Goal: Leave review/rating

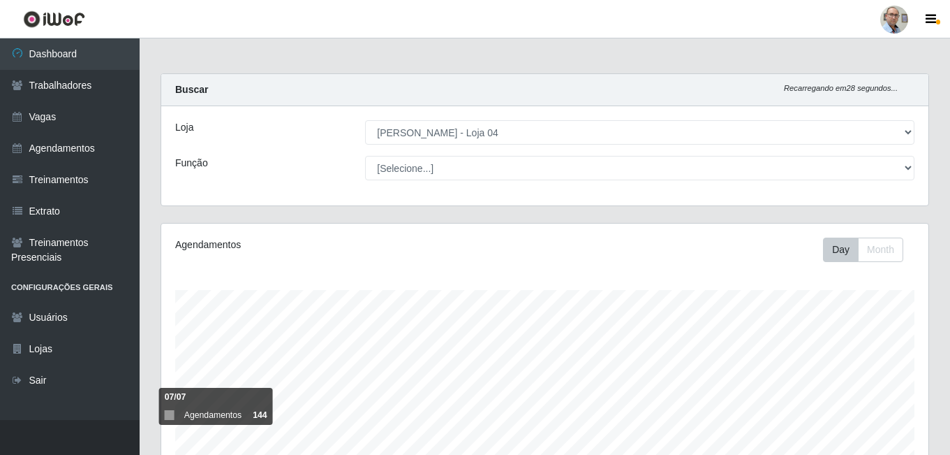
select select "251"
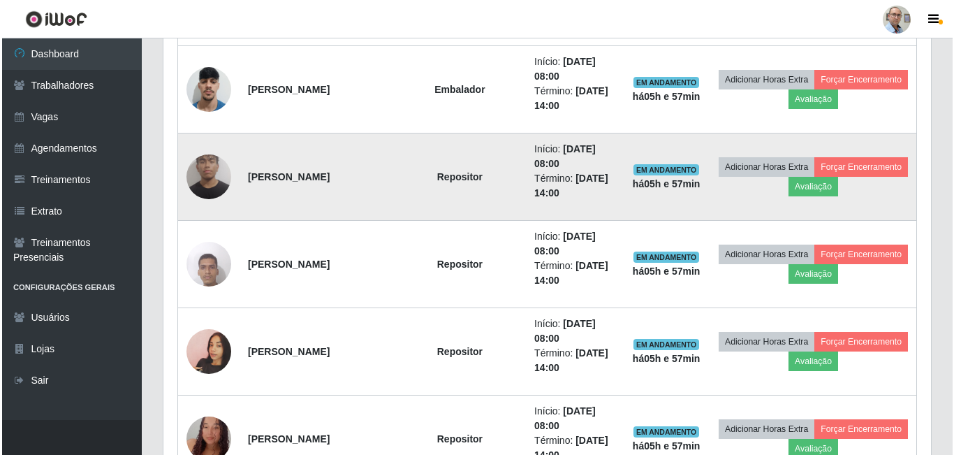
scroll to position [992, 0]
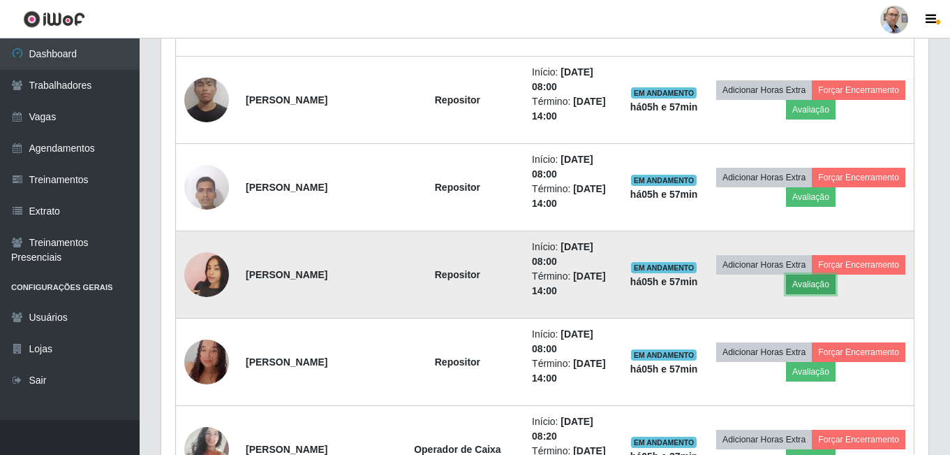
click at [836, 287] on button "Avaliação" at bounding box center [811, 284] width 50 height 20
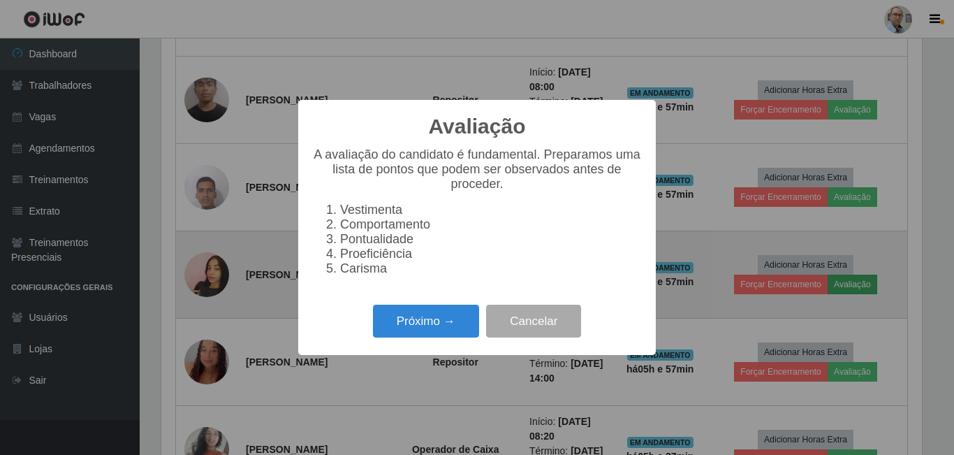
scroll to position [290, 760]
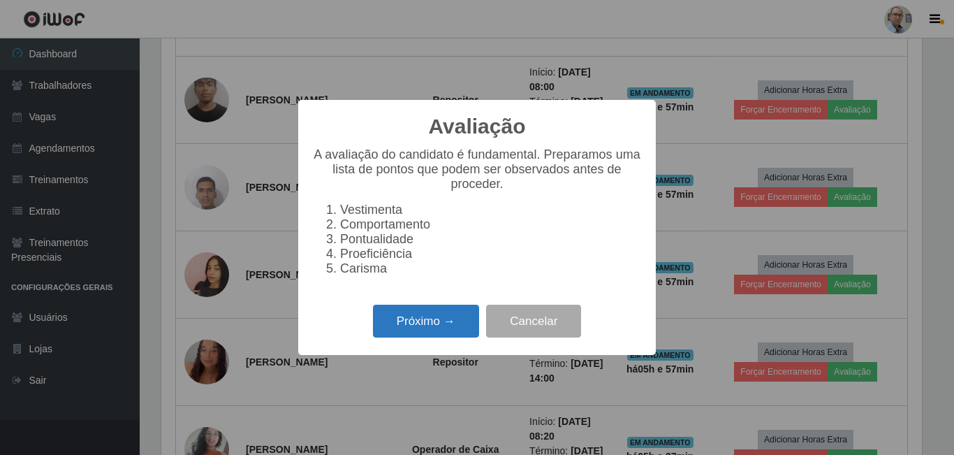
click at [403, 328] on button "Próximo →" at bounding box center [426, 320] width 106 height 33
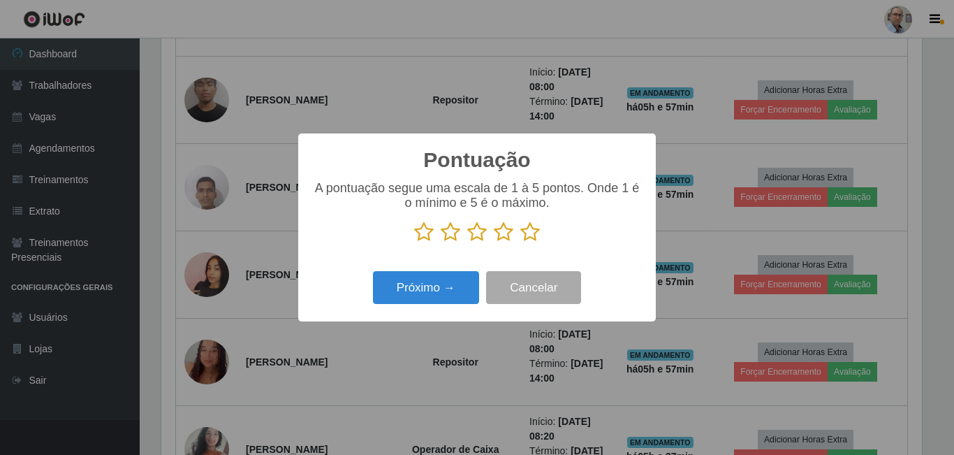
scroll to position [697922, 697451]
click at [533, 233] on icon at bounding box center [530, 231] width 20 height 21
click at [520, 242] on input "radio" at bounding box center [520, 242] width 0 height 0
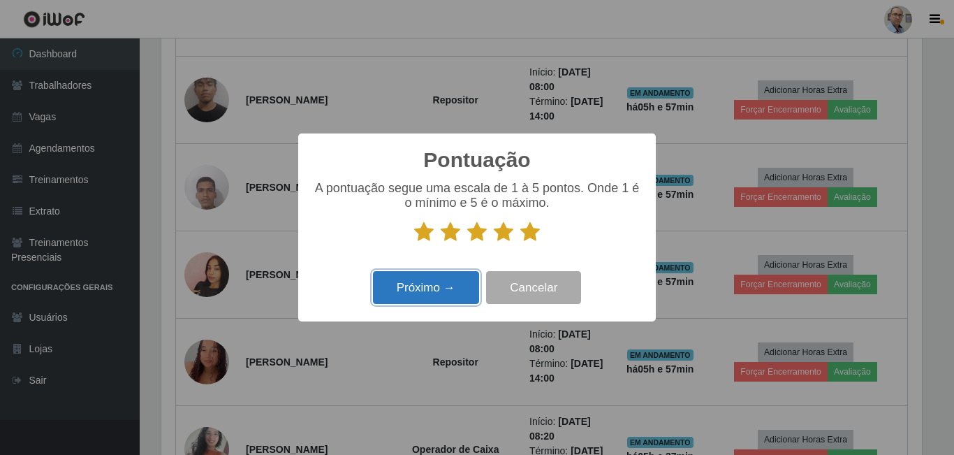
click at [452, 286] on button "Próximo →" at bounding box center [426, 287] width 106 height 33
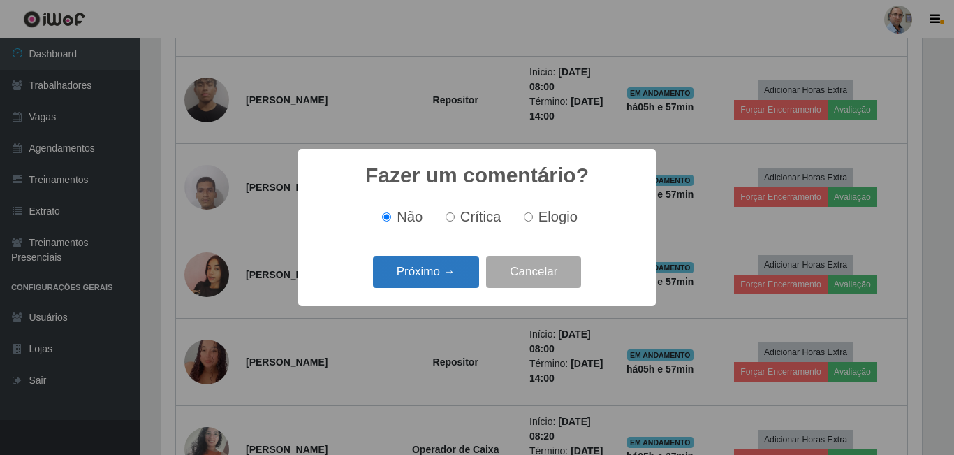
click at [448, 280] on button "Próximo →" at bounding box center [426, 272] width 106 height 33
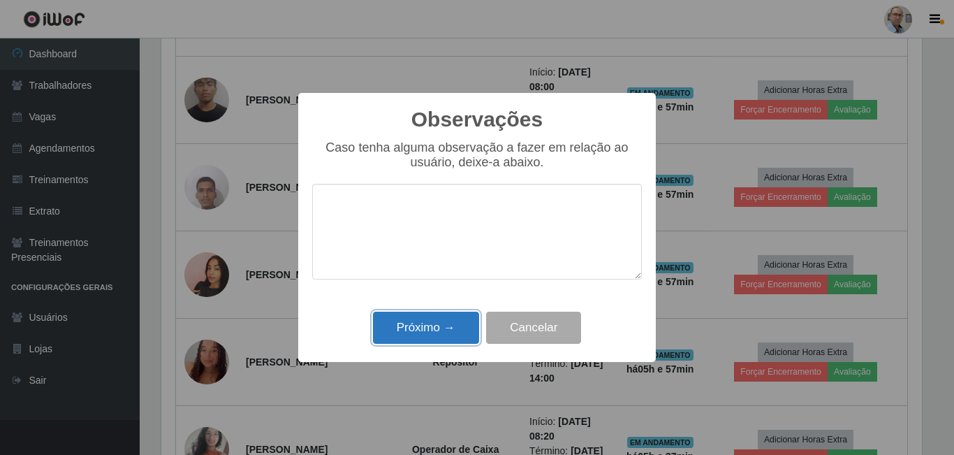
click at [449, 328] on button "Próximo →" at bounding box center [426, 327] width 106 height 33
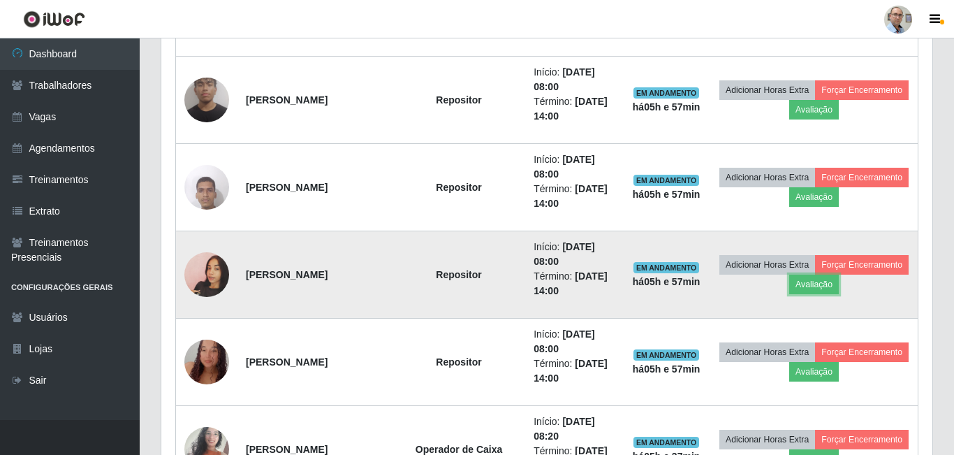
scroll to position [290, 767]
click at [812, 274] on button "Forçar Encerramento" at bounding box center [859, 265] width 94 height 20
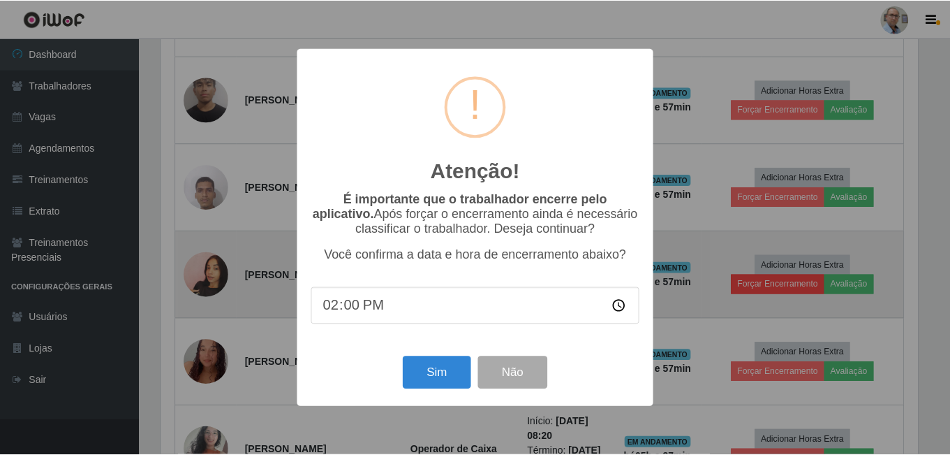
scroll to position [290, 760]
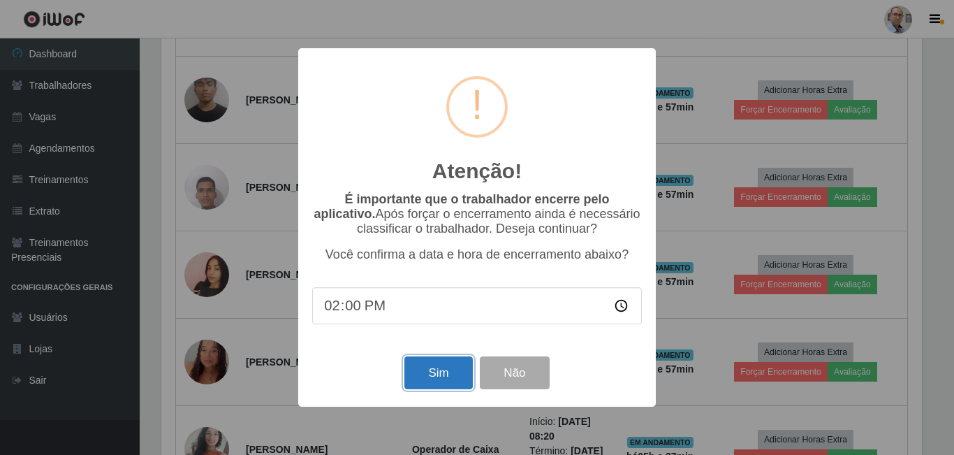
click at [444, 375] on button "Sim" at bounding box center [438, 372] width 68 height 33
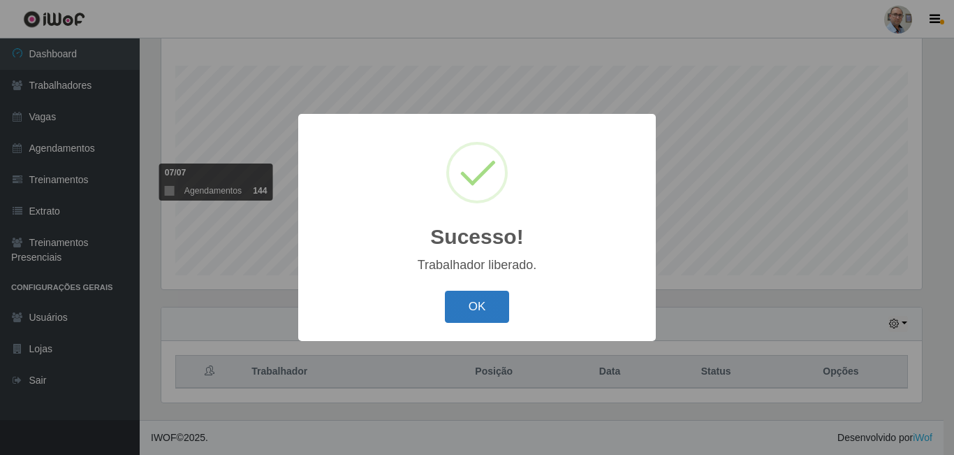
click at [484, 309] on button "OK" at bounding box center [477, 306] width 65 height 33
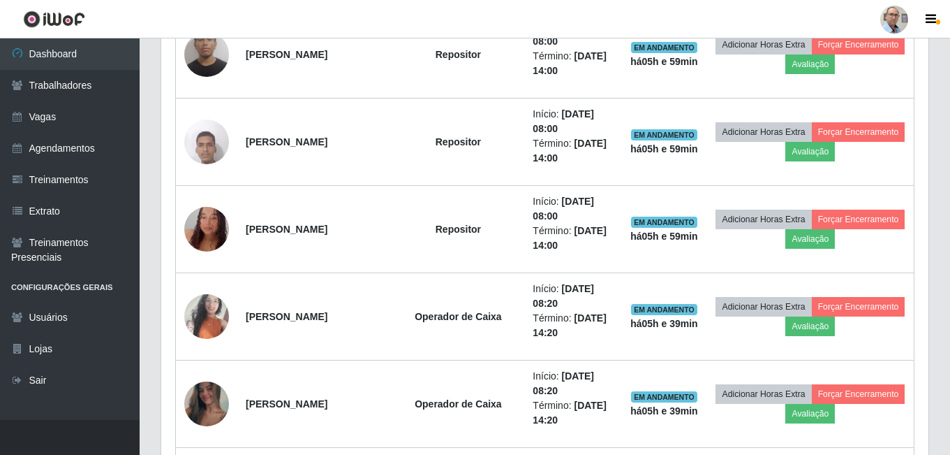
scroll to position [1062, 0]
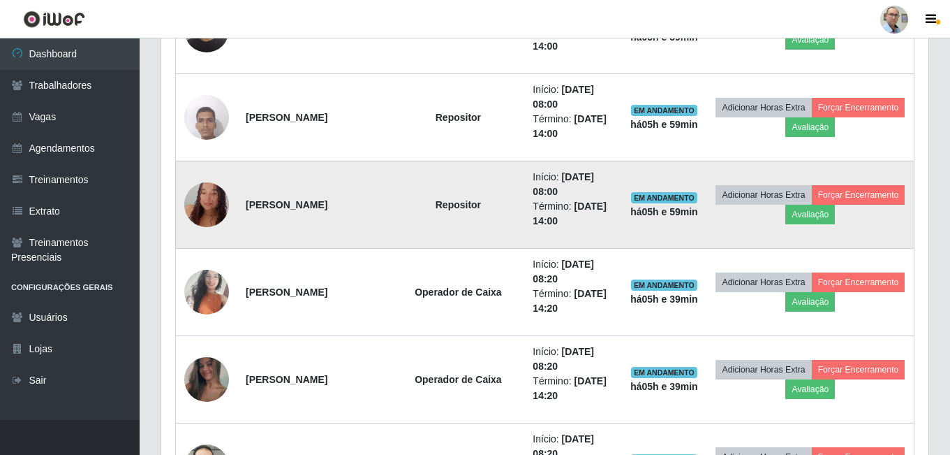
click at [209, 213] on img at bounding box center [206, 204] width 45 height 92
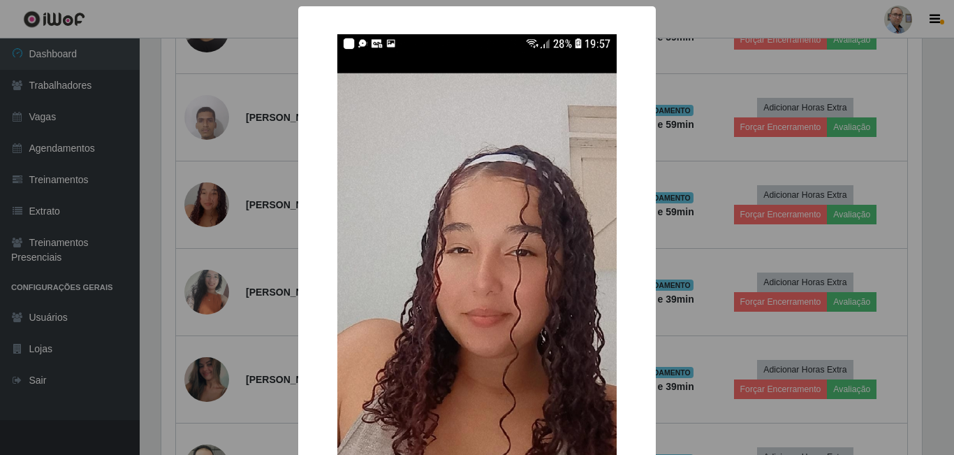
click at [253, 205] on div "× OK Cancel" at bounding box center [477, 227] width 954 height 455
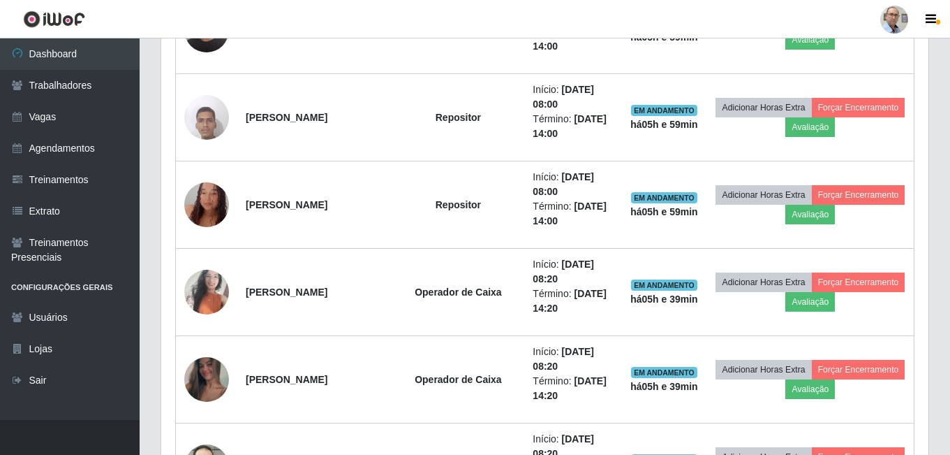
scroll to position [290, 767]
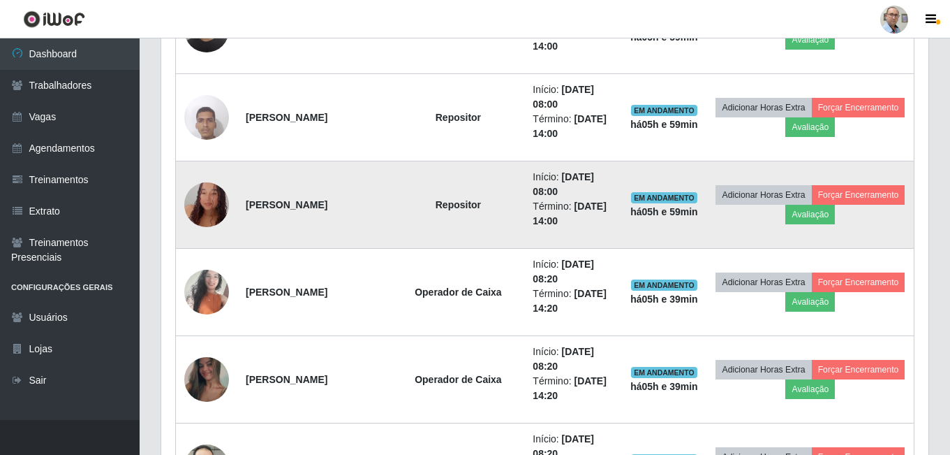
click at [192, 207] on img at bounding box center [206, 204] width 45 height 92
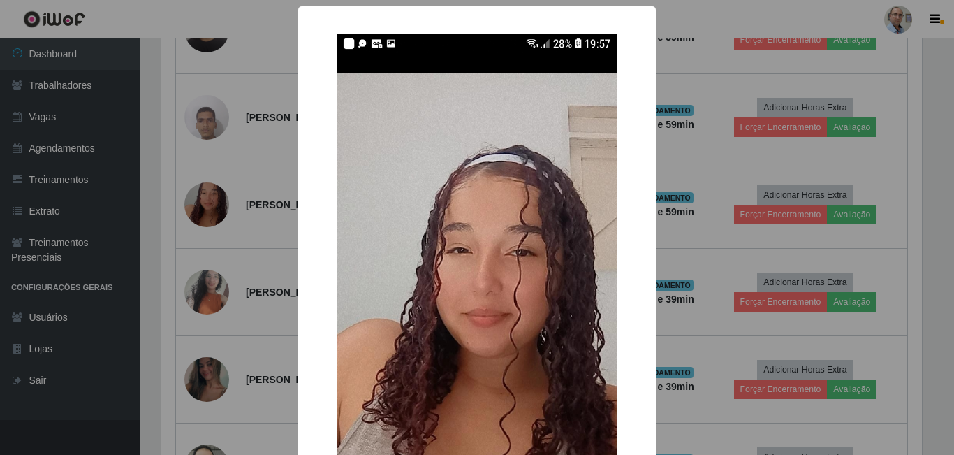
click at [246, 195] on div "× OK Cancel" at bounding box center [477, 227] width 954 height 455
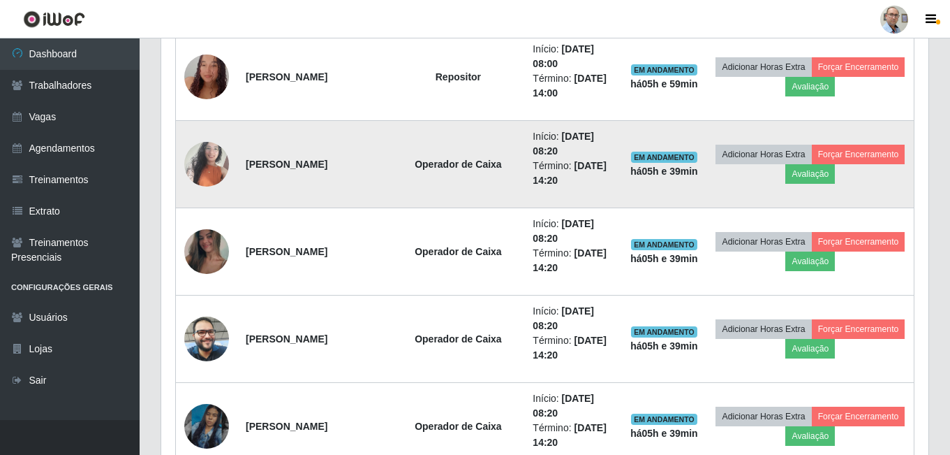
scroll to position [1202, 0]
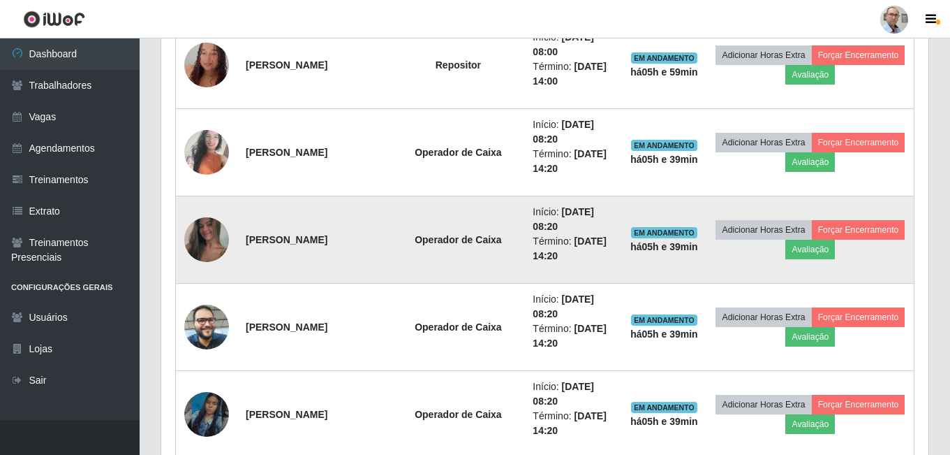
click at [209, 237] on img at bounding box center [206, 239] width 45 height 99
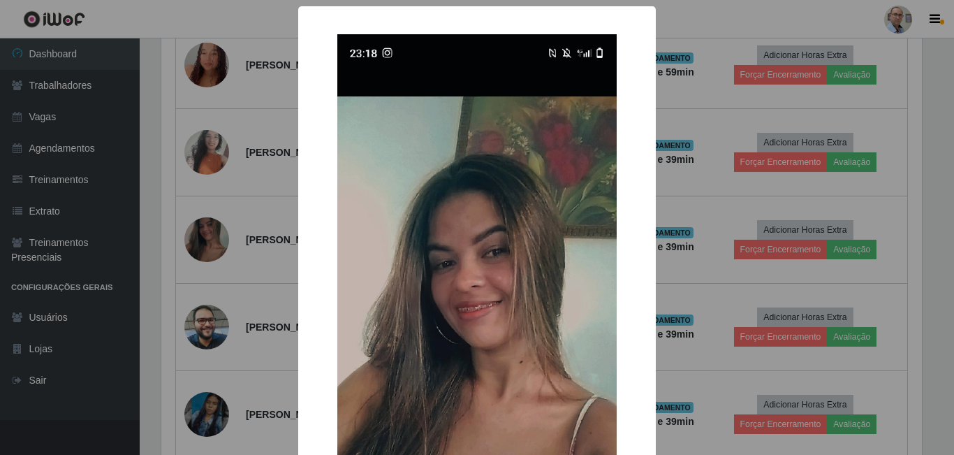
click at [269, 202] on div "× OK Cancel" at bounding box center [477, 227] width 954 height 455
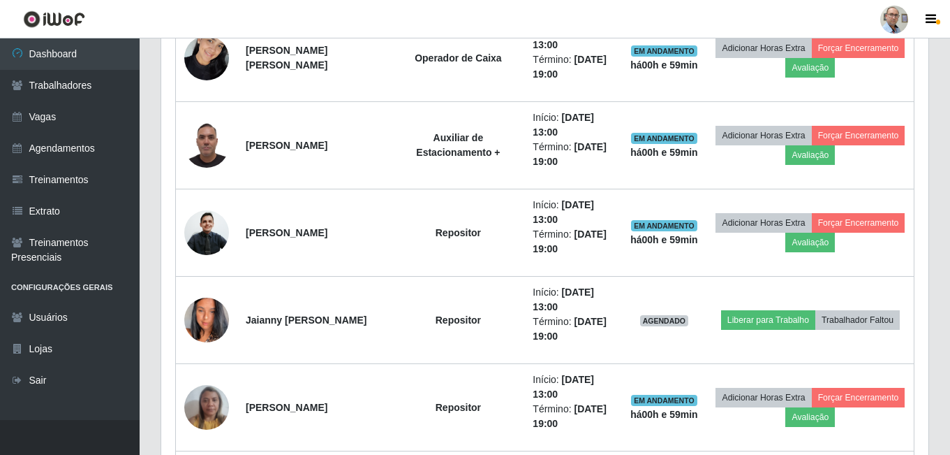
scroll to position [2319, 0]
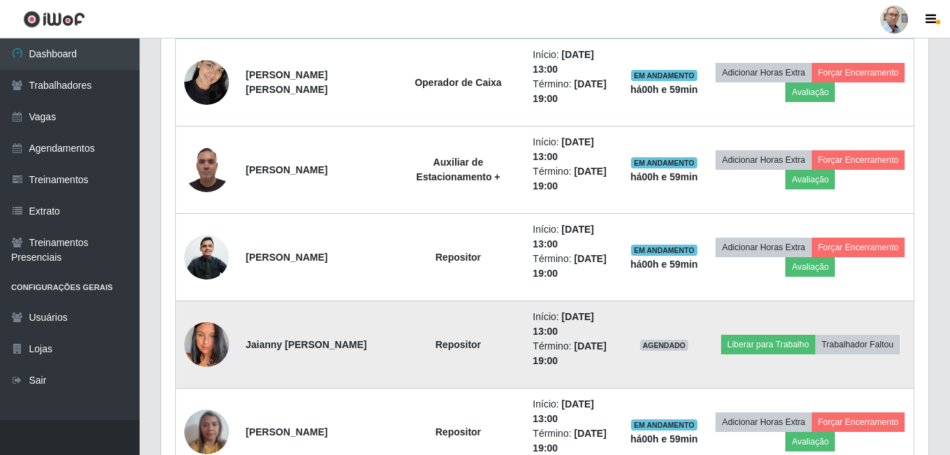
click at [202, 351] on img at bounding box center [206, 344] width 45 height 80
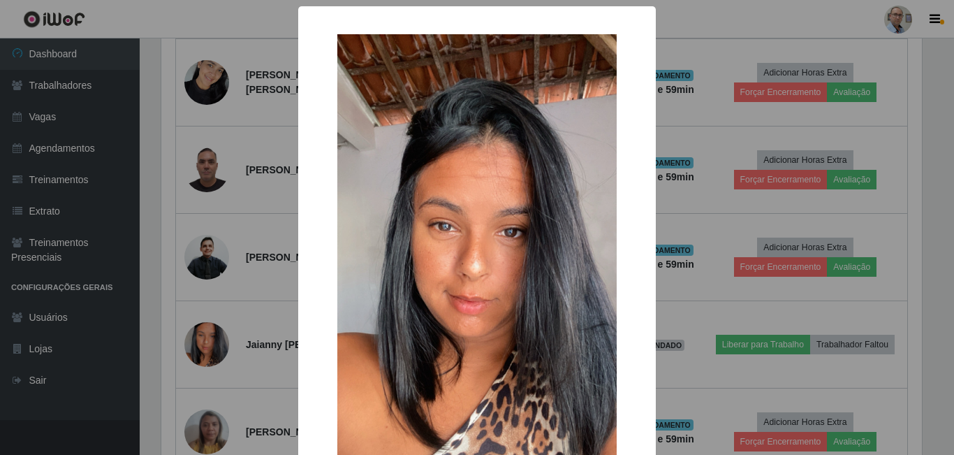
click at [270, 304] on div "× OK Cancel" at bounding box center [477, 227] width 954 height 455
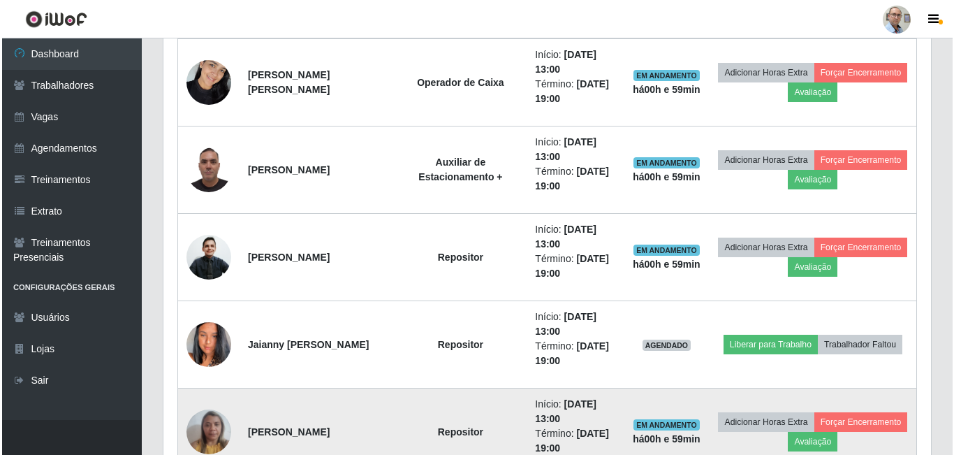
scroll to position [290, 767]
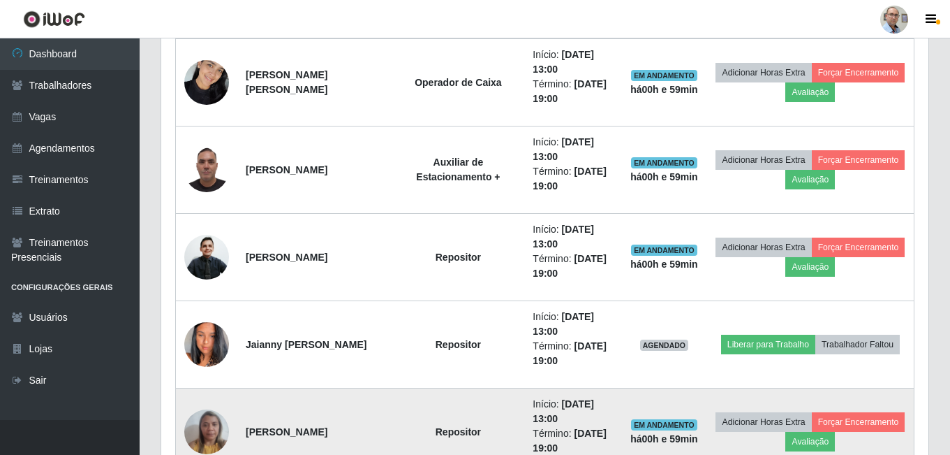
click at [203, 427] on img at bounding box center [206, 430] width 45 height 59
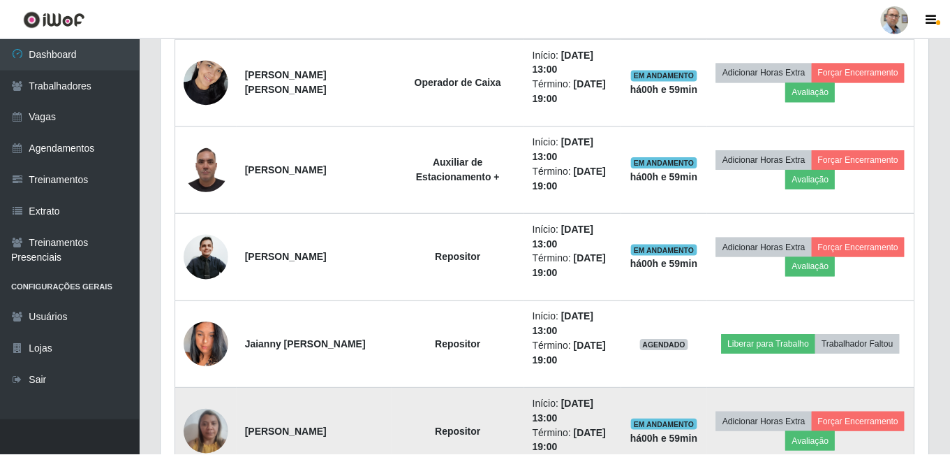
scroll to position [290, 760]
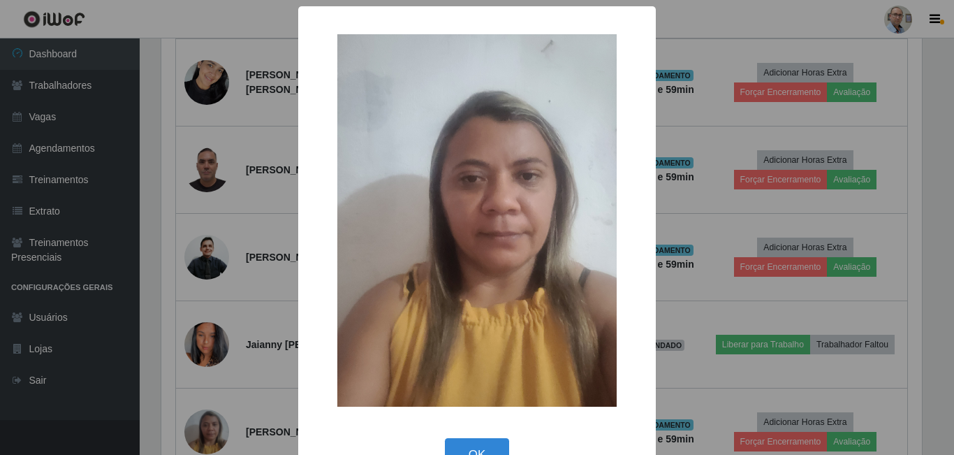
click at [265, 317] on div "× OK Cancel" at bounding box center [477, 227] width 954 height 455
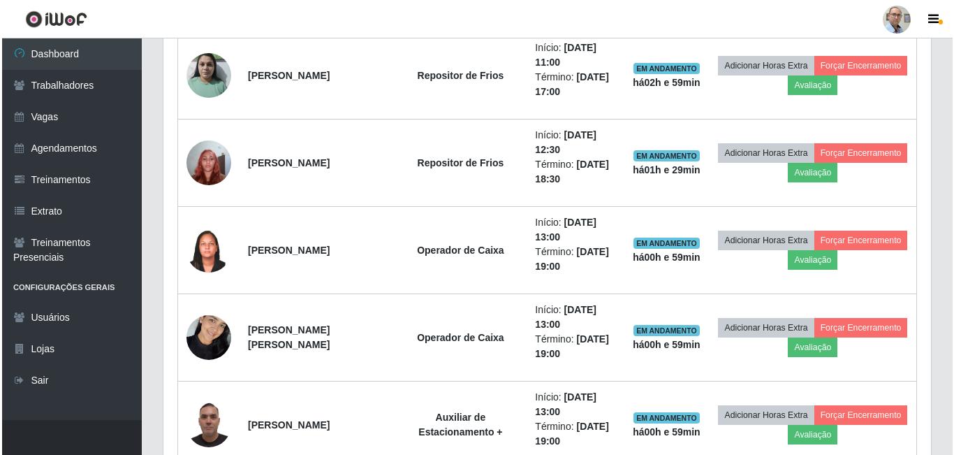
scroll to position [2039, 0]
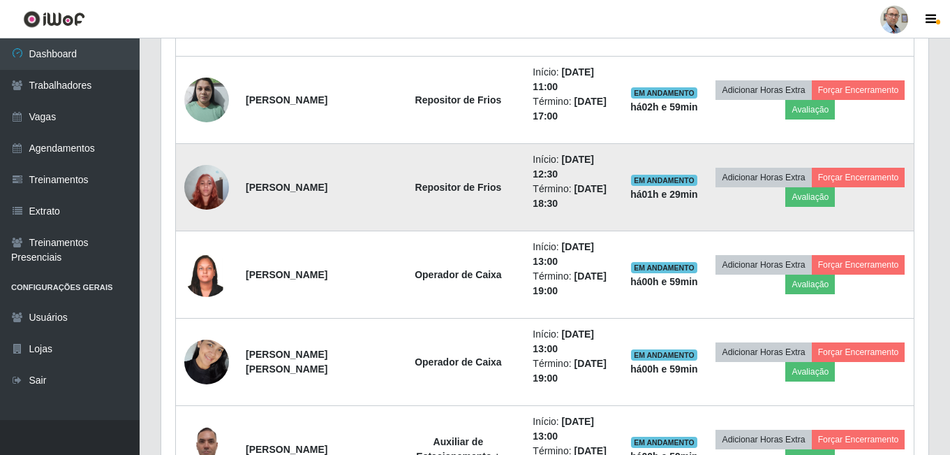
click at [203, 192] on img at bounding box center [206, 186] width 45 height 59
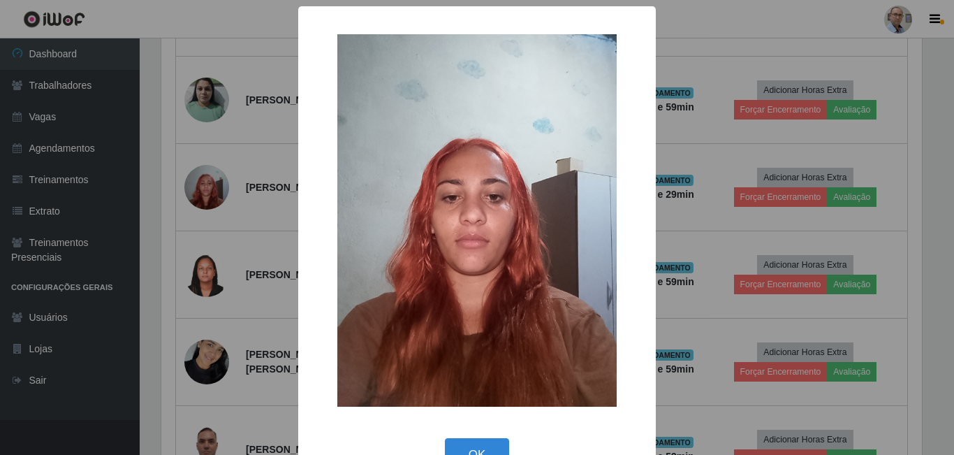
scroll to position [0, 0]
click at [272, 193] on div "× OK Cancel" at bounding box center [477, 227] width 954 height 455
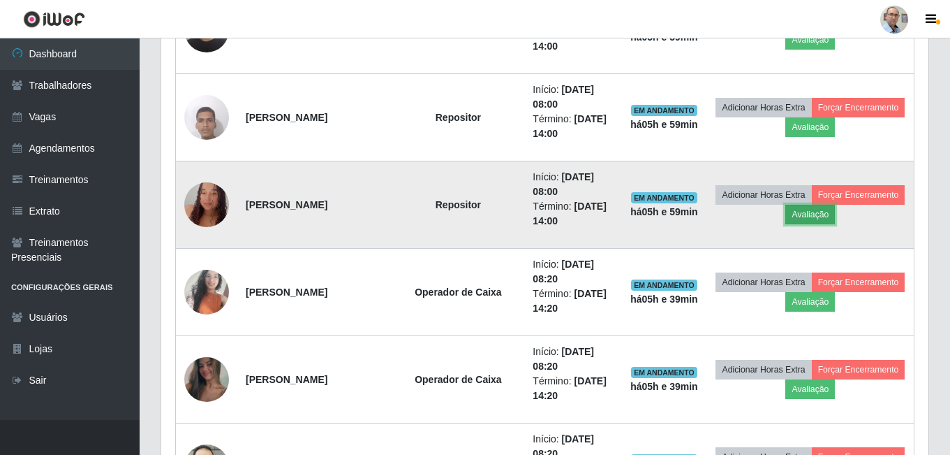
click at [835, 210] on button "Avaliação" at bounding box center [810, 215] width 50 height 20
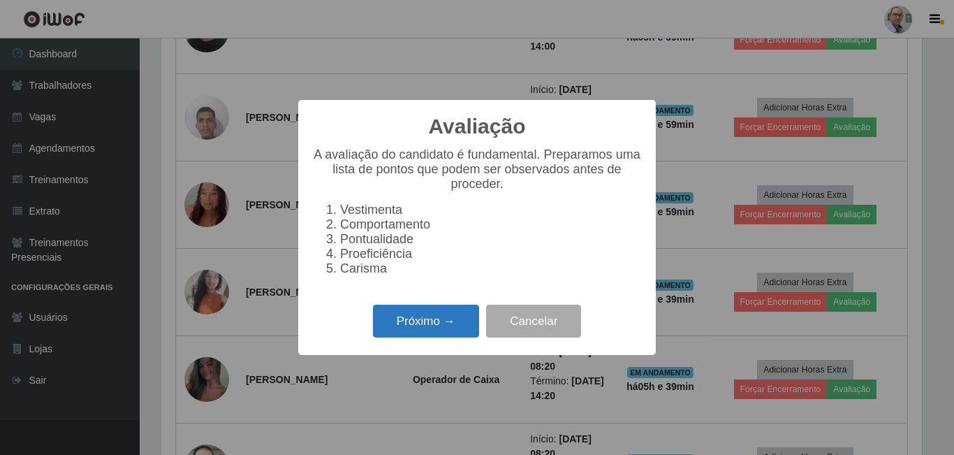
click at [411, 320] on button "Próximo →" at bounding box center [426, 320] width 106 height 33
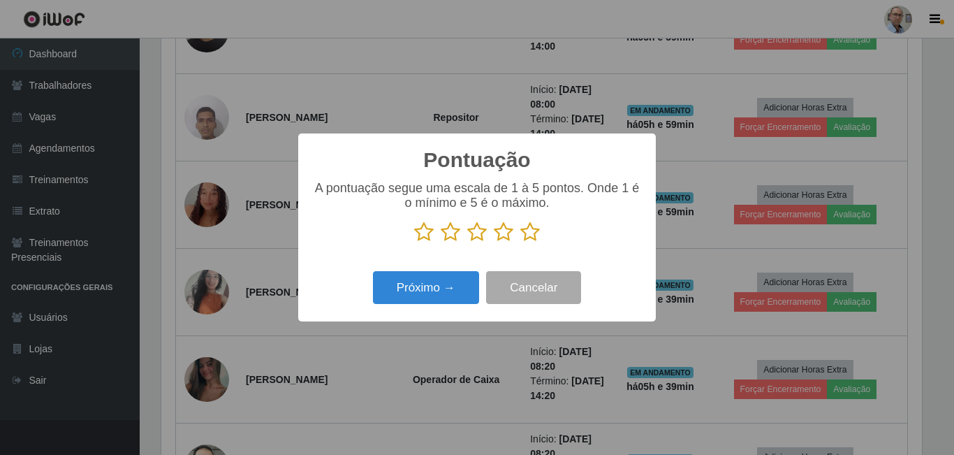
click at [524, 230] on icon at bounding box center [530, 231] width 20 height 21
click at [520, 242] on input "radio" at bounding box center [520, 242] width 0 height 0
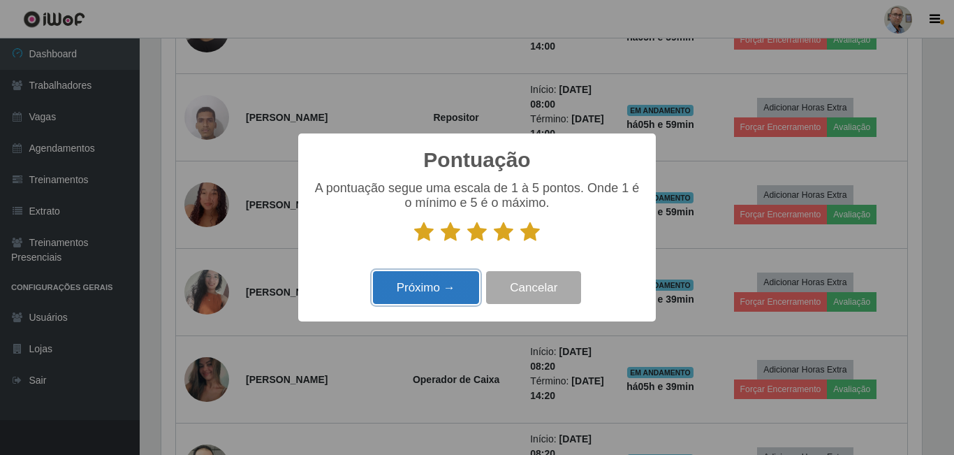
click at [462, 279] on button "Próximo →" at bounding box center [426, 287] width 106 height 33
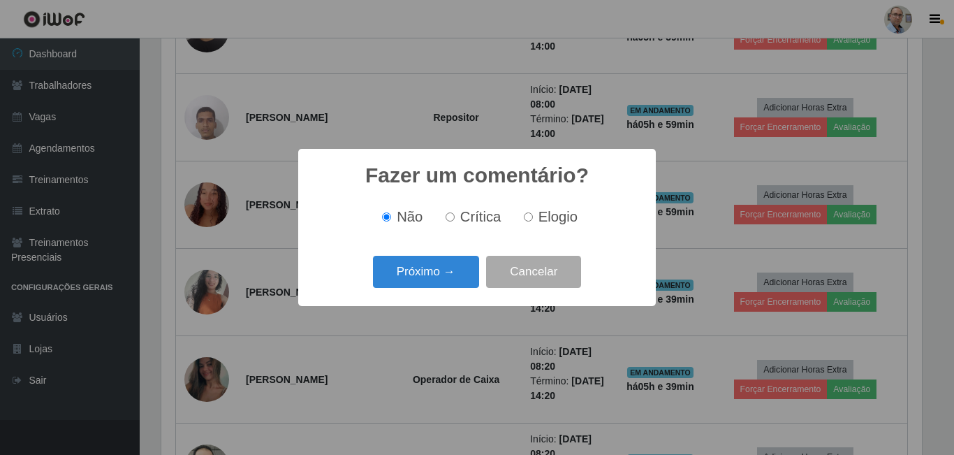
click at [462, 279] on button "Próximo →" at bounding box center [426, 272] width 106 height 33
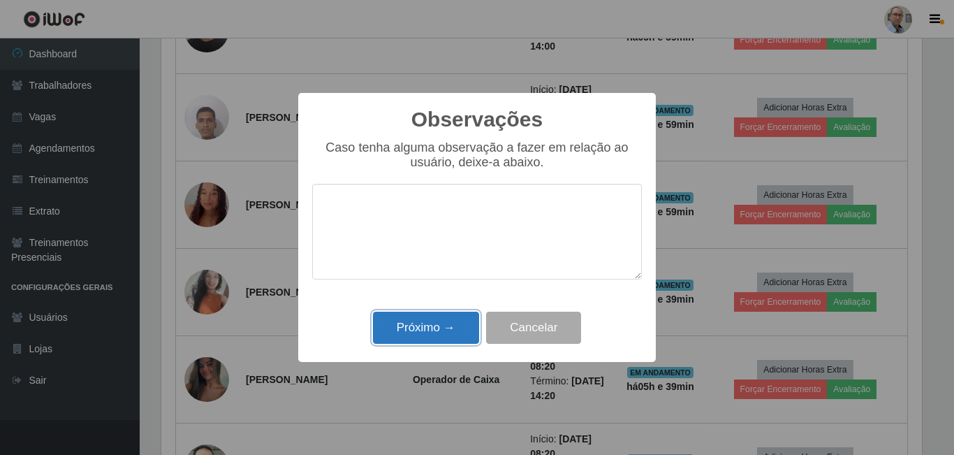
click at [439, 328] on button "Próximo →" at bounding box center [426, 327] width 106 height 33
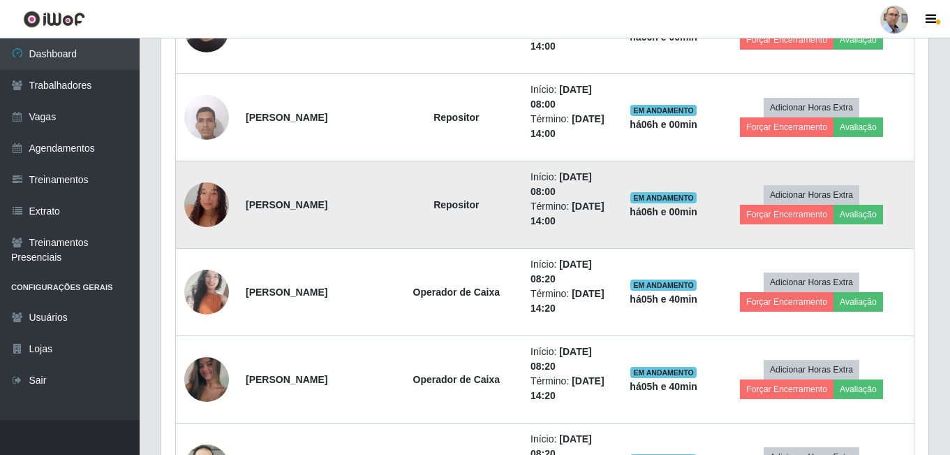
click at [212, 207] on img at bounding box center [206, 204] width 45 height 92
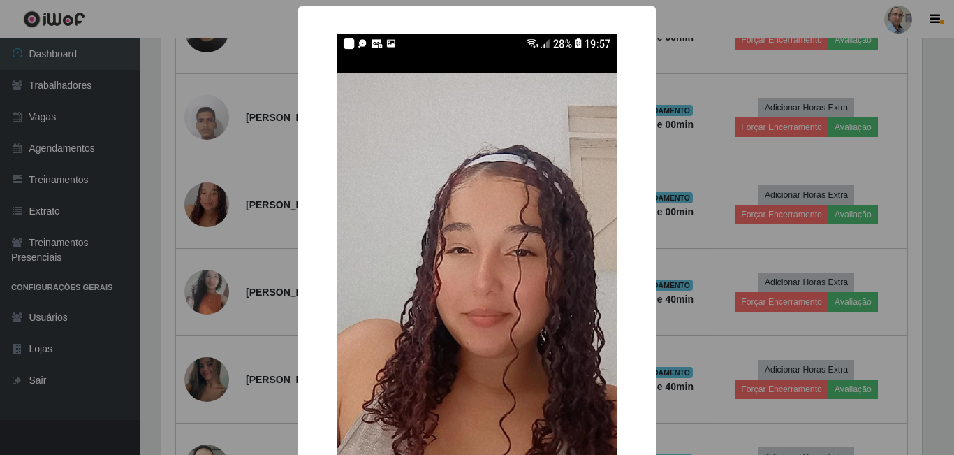
click at [258, 213] on div "× OK Cancel" at bounding box center [477, 227] width 954 height 455
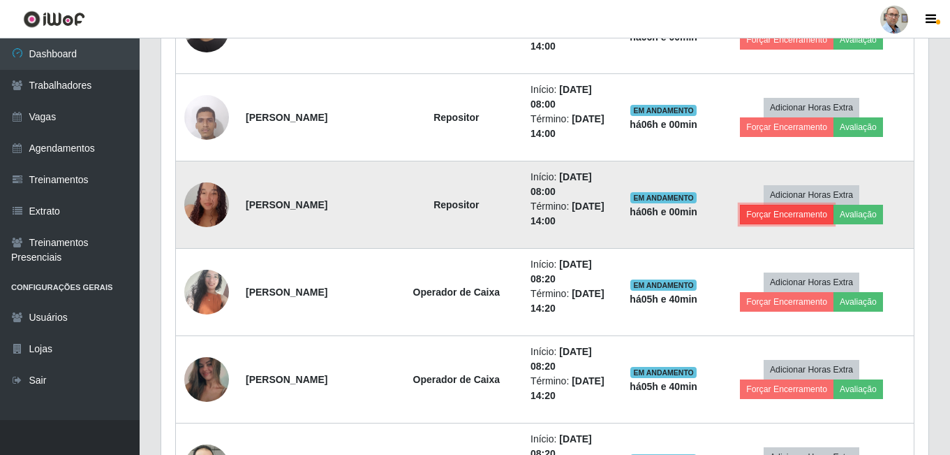
click at [767, 214] on button "Forçar Encerramento" at bounding box center [787, 215] width 94 height 20
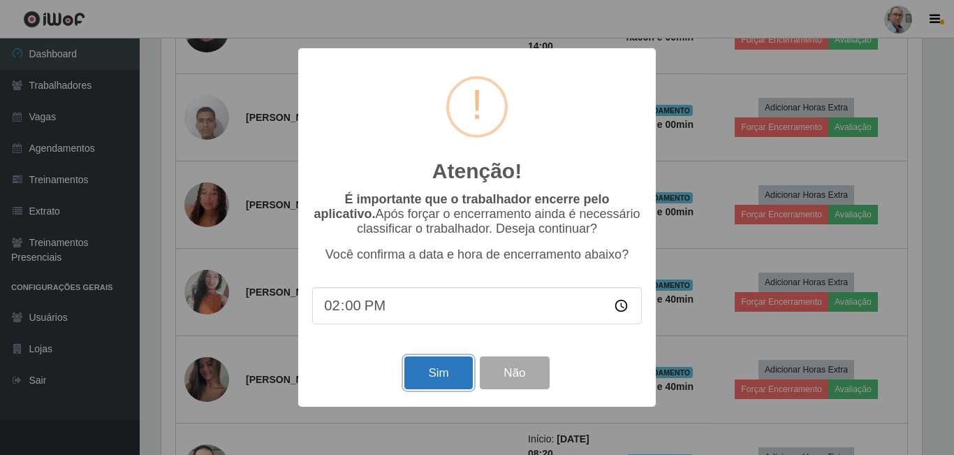
click at [446, 376] on button "Sim" at bounding box center [438, 372] width 68 height 33
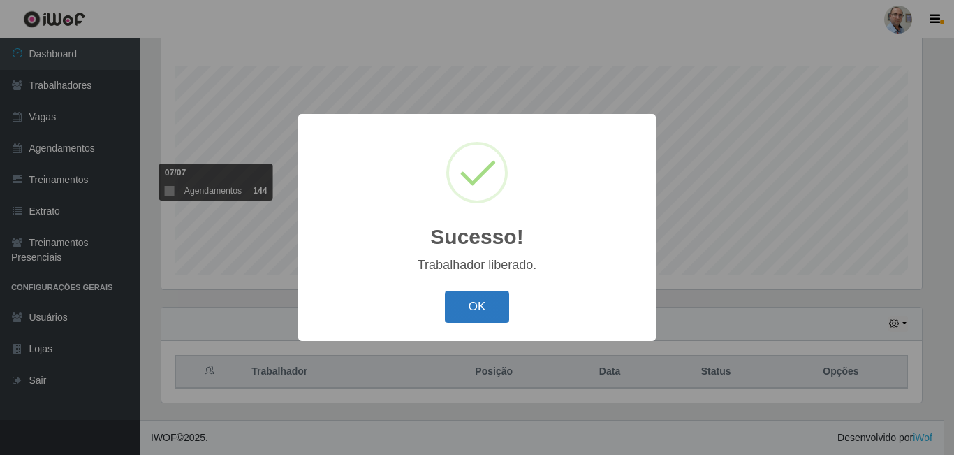
click at [478, 307] on button "OK" at bounding box center [477, 306] width 65 height 33
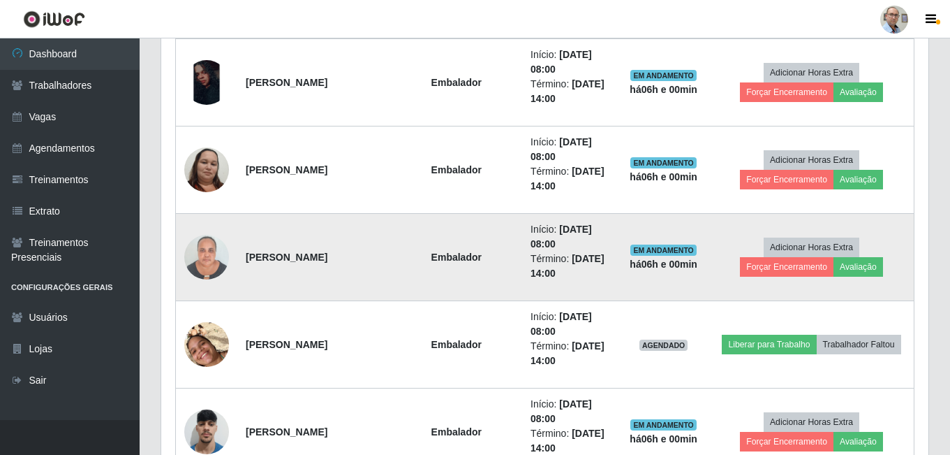
click at [200, 259] on img at bounding box center [206, 256] width 45 height 59
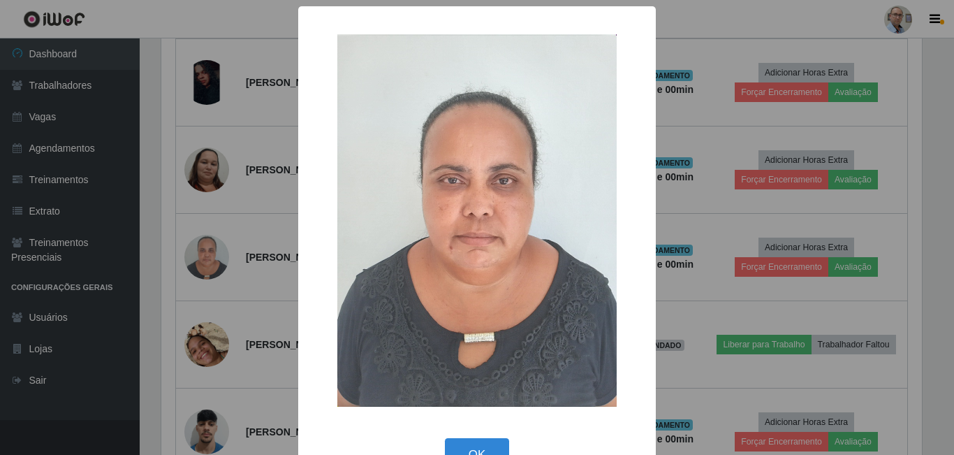
click at [259, 257] on div "× OK Cancel" at bounding box center [477, 227] width 954 height 455
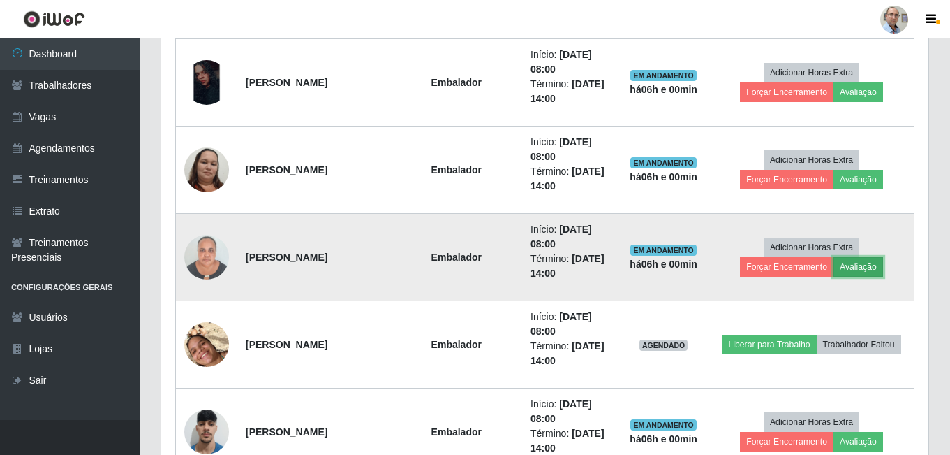
click at [865, 271] on button "Avaliação" at bounding box center [859, 267] width 50 height 20
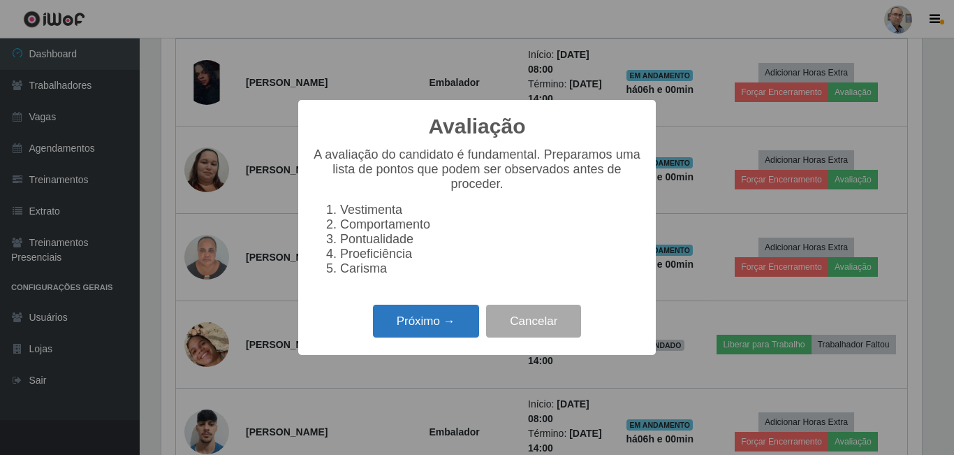
click at [466, 320] on button "Próximo →" at bounding box center [426, 320] width 106 height 33
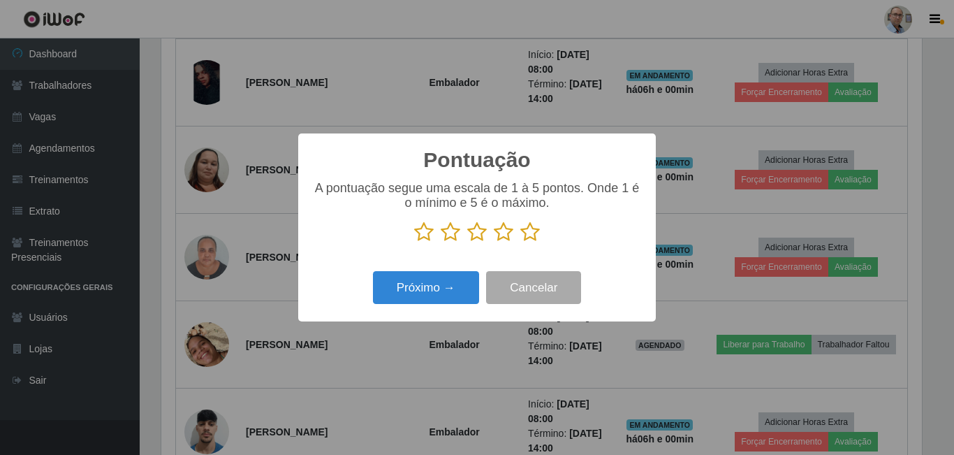
click at [528, 236] on icon at bounding box center [530, 231] width 20 height 21
click at [520, 242] on input "radio" at bounding box center [520, 242] width 0 height 0
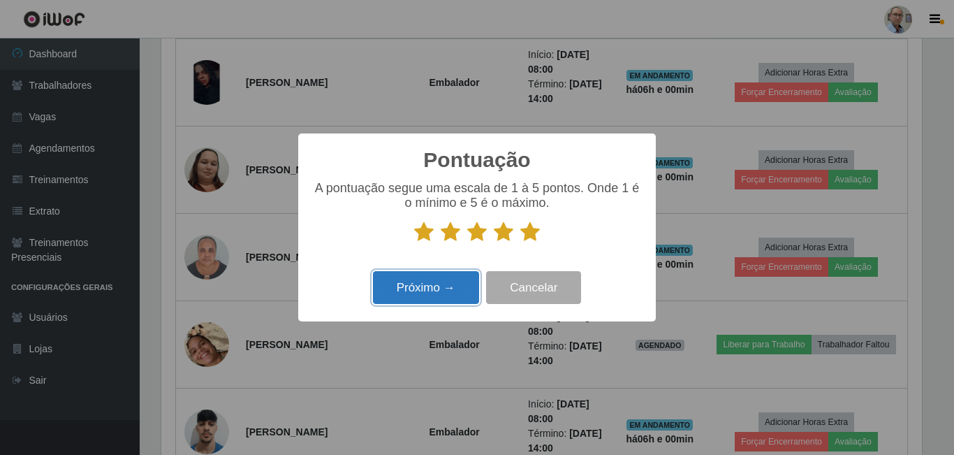
click at [454, 285] on button "Próximo →" at bounding box center [426, 287] width 106 height 33
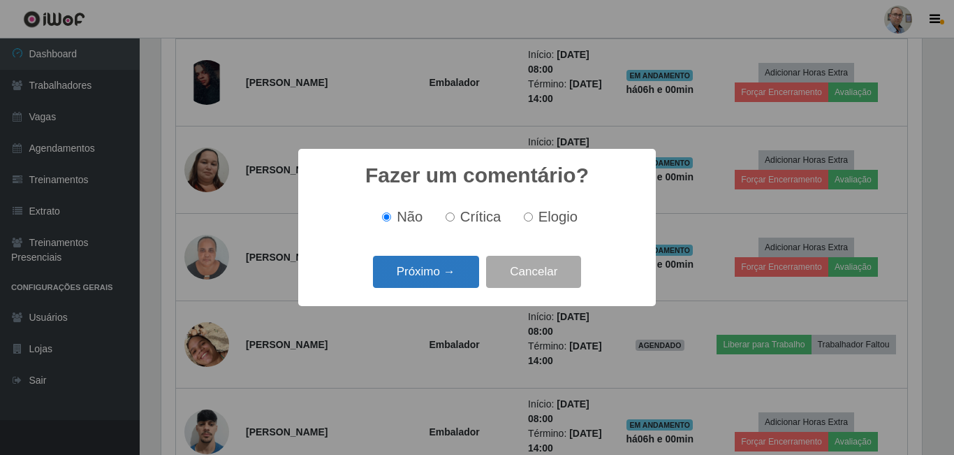
click at [450, 270] on button "Próximo →" at bounding box center [426, 272] width 106 height 33
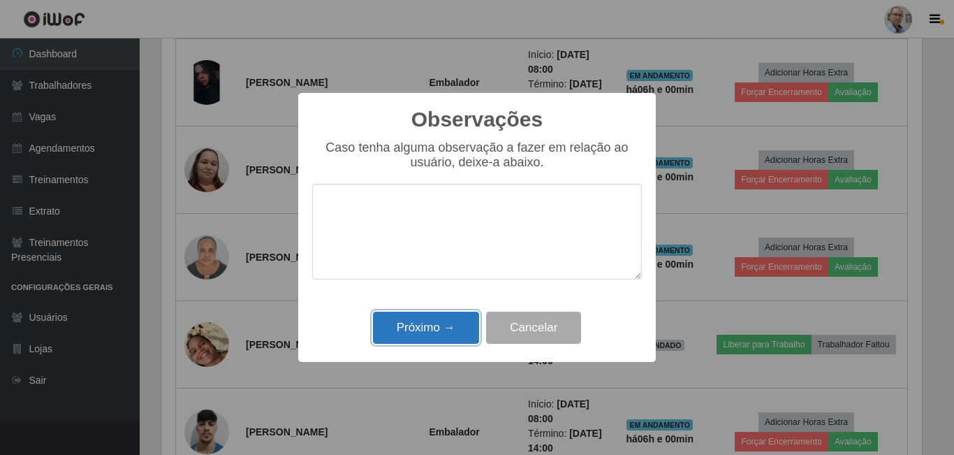
click at [442, 333] on button "Próximo →" at bounding box center [426, 327] width 106 height 33
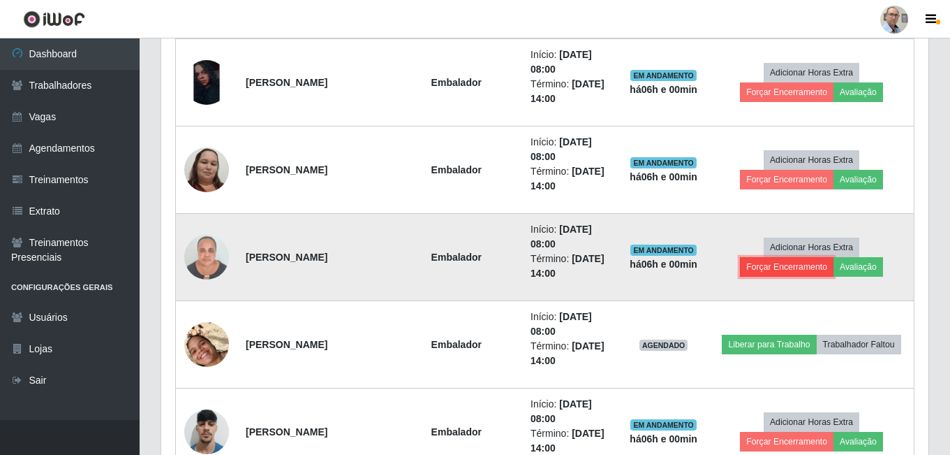
click at [785, 270] on button "Forçar Encerramento" at bounding box center [787, 267] width 94 height 20
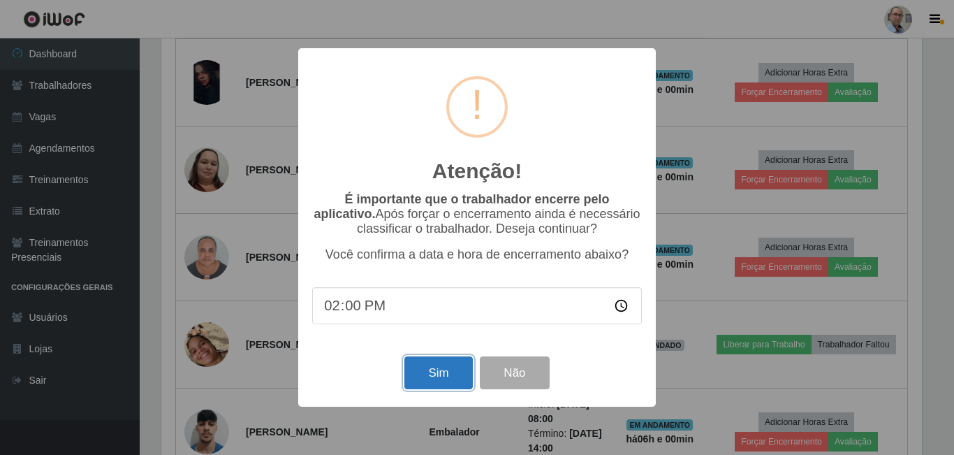
click at [422, 361] on button "Sim" at bounding box center [438, 372] width 68 height 33
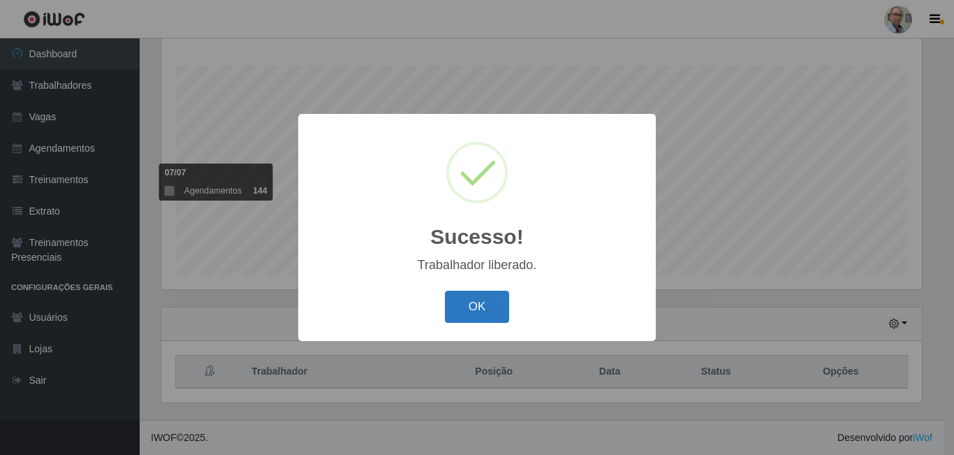
click at [493, 307] on button "OK" at bounding box center [477, 306] width 65 height 33
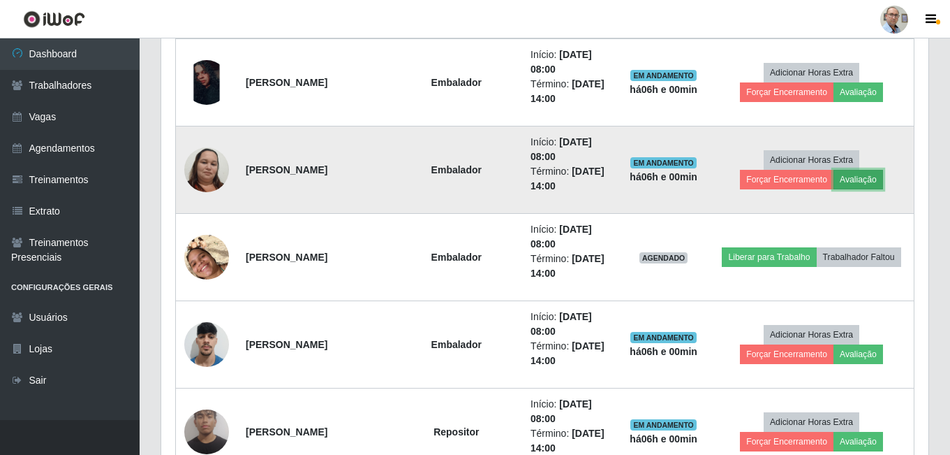
click at [864, 182] on button "Avaliação" at bounding box center [859, 180] width 50 height 20
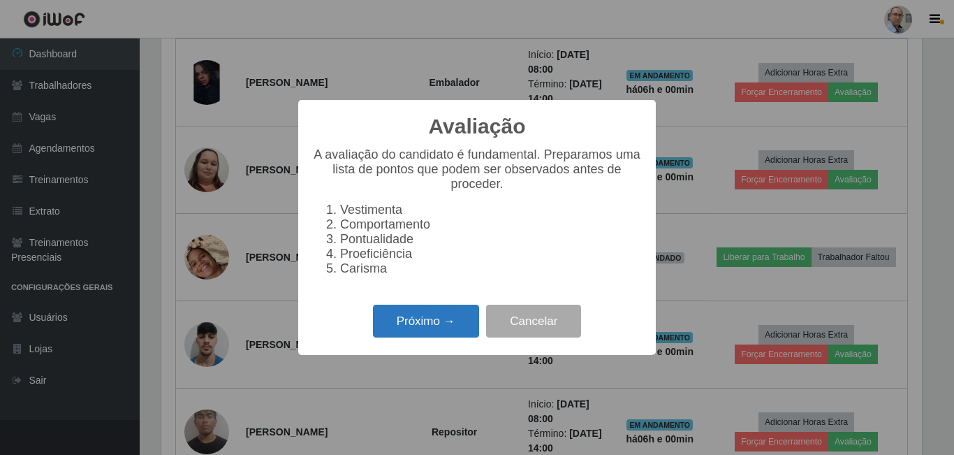
click at [422, 331] on button "Próximo →" at bounding box center [426, 320] width 106 height 33
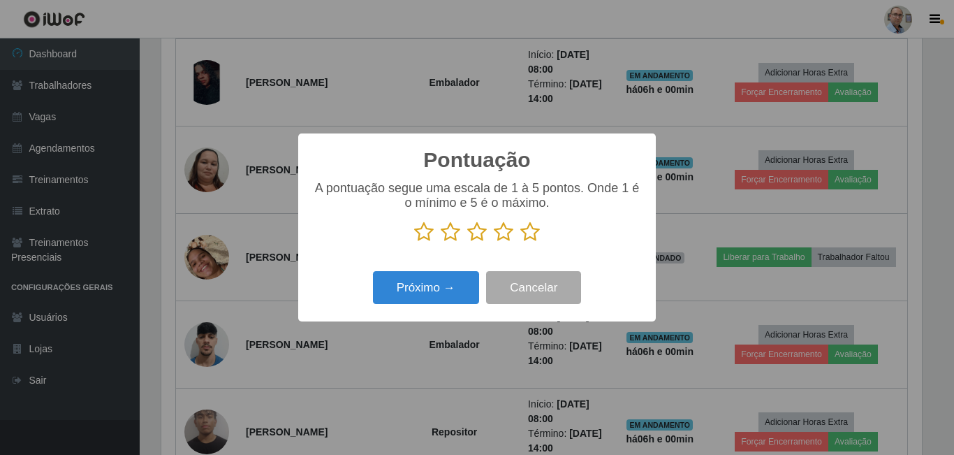
click at [537, 229] on icon at bounding box center [530, 231] width 20 height 21
click at [520, 242] on input "radio" at bounding box center [520, 242] width 0 height 0
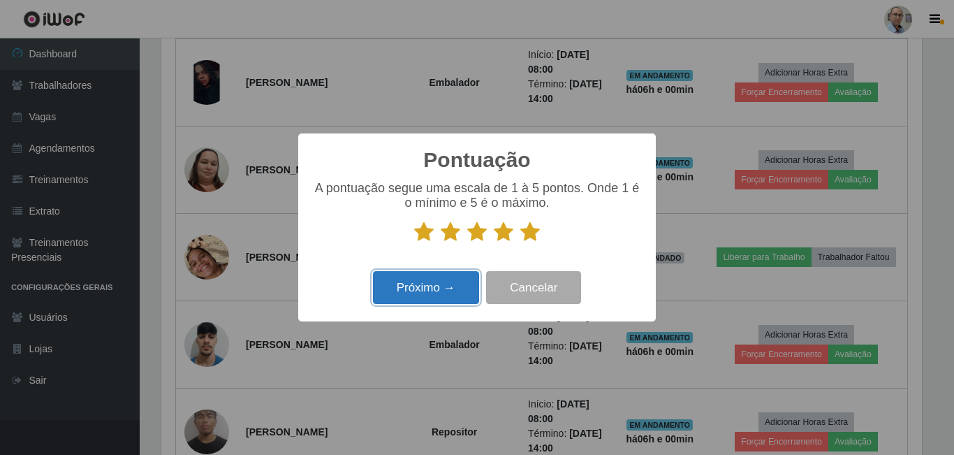
click at [455, 276] on button "Próximo →" at bounding box center [426, 287] width 106 height 33
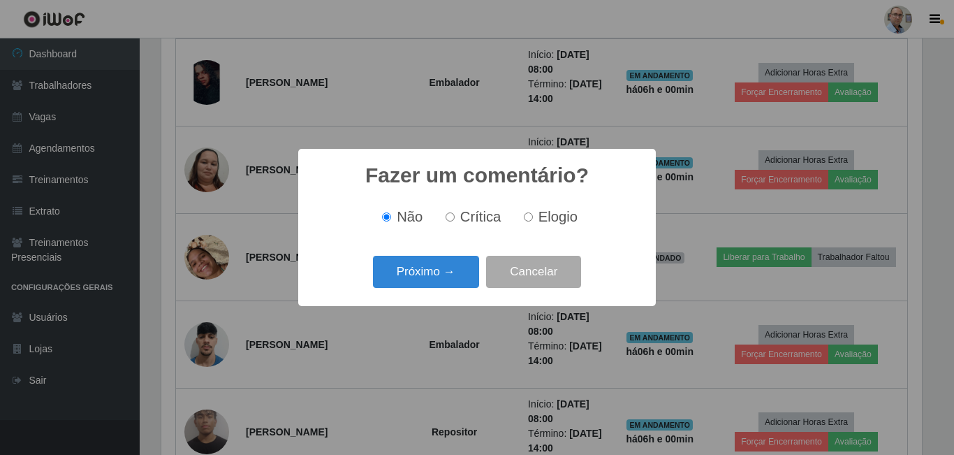
click at [455, 276] on button "Próximo →" at bounding box center [426, 272] width 106 height 33
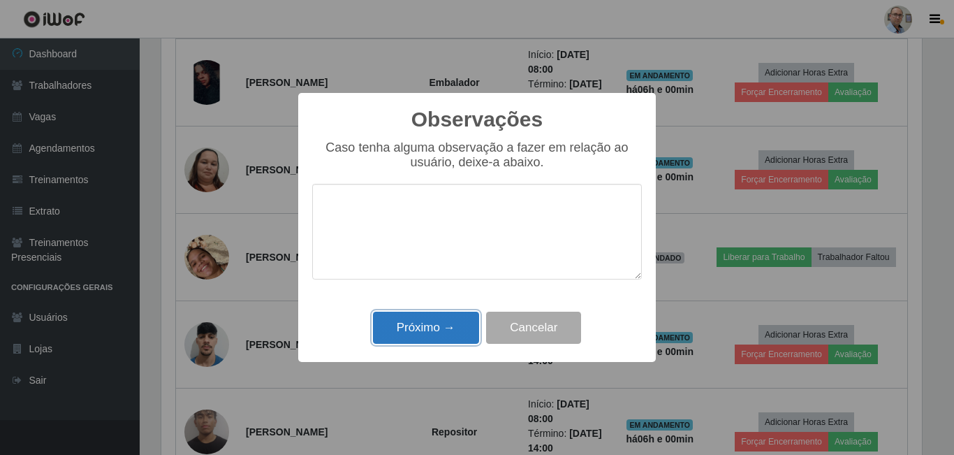
click at [432, 327] on button "Próximo →" at bounding box center [426, 327] width 106 height 33
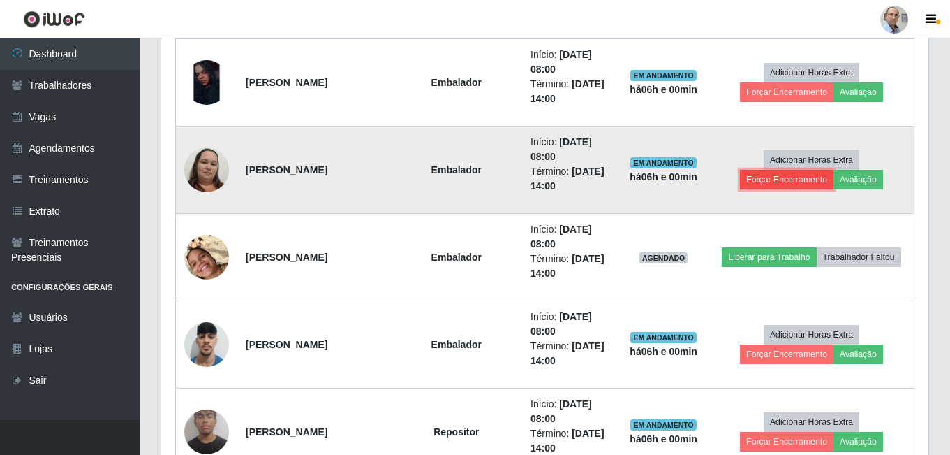
click at [773, 177] on button "Forçar Encerramento" at bounding box center [787, 180] width 94 height 20
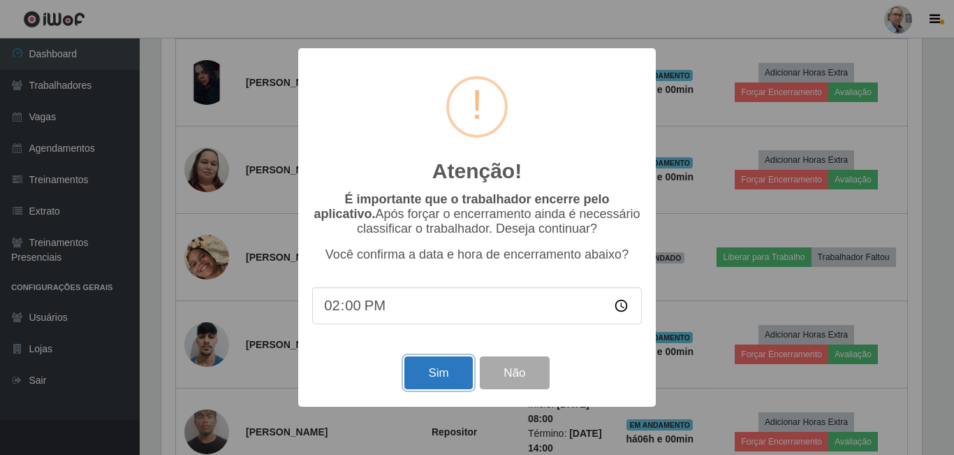
click at [431, 374] on button "Sim" at bounding box center [438, 372] width 68 height 33
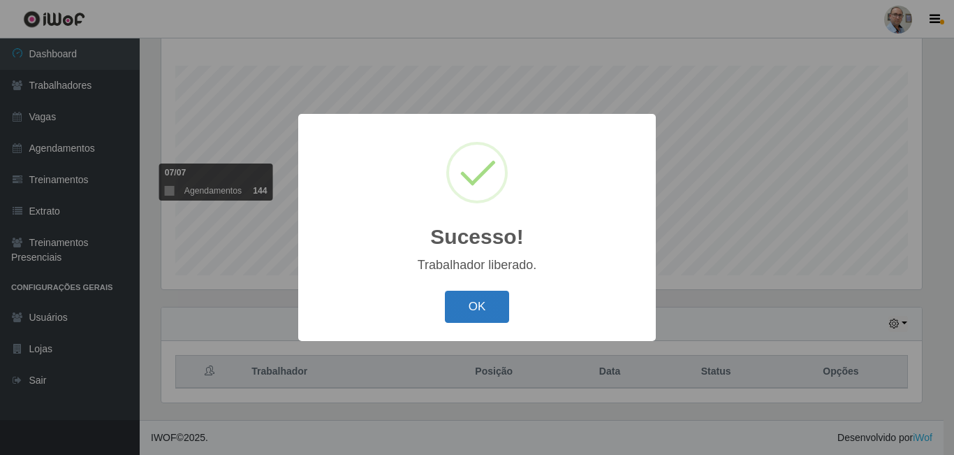
click at [465, 302] on button "OK" at bounding box center [477, 306] width 65 height 33
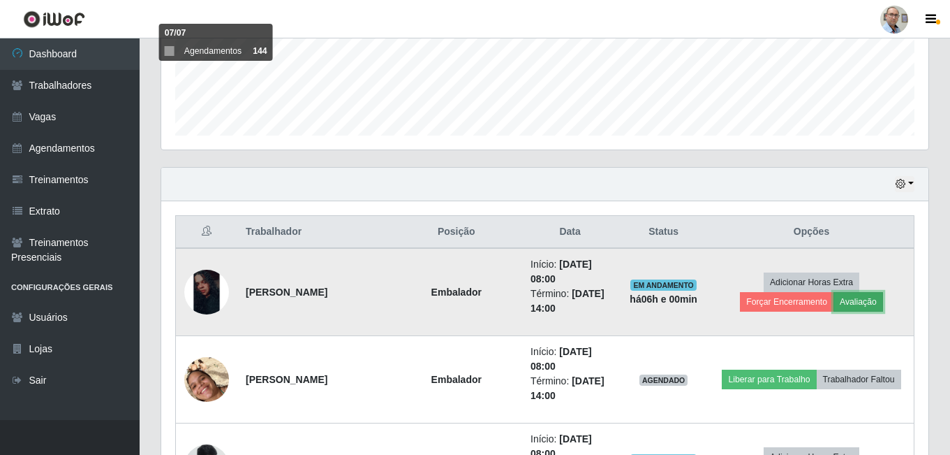
click at [854, 305] on button "Avaliação" at bounding box center [859, 302] width 50 height 20
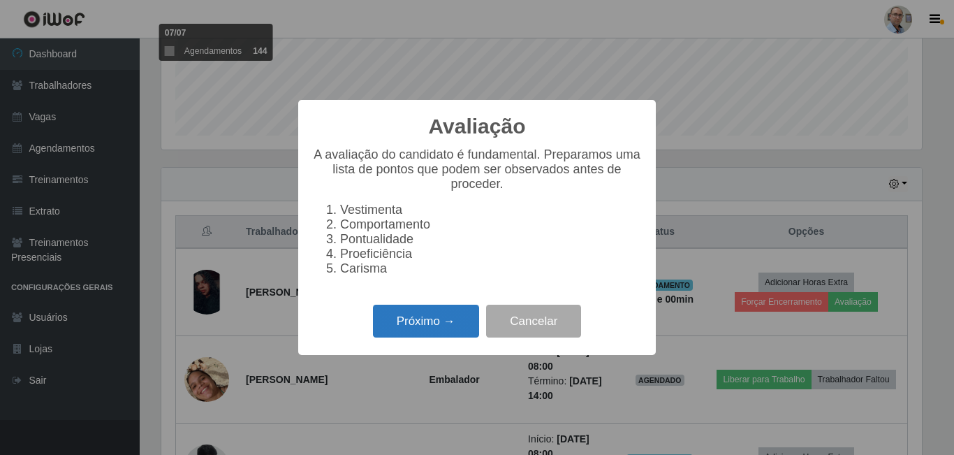
click at [390, 334] on button "Próximo →" at bounding box center [426, 320] width 106 height 33
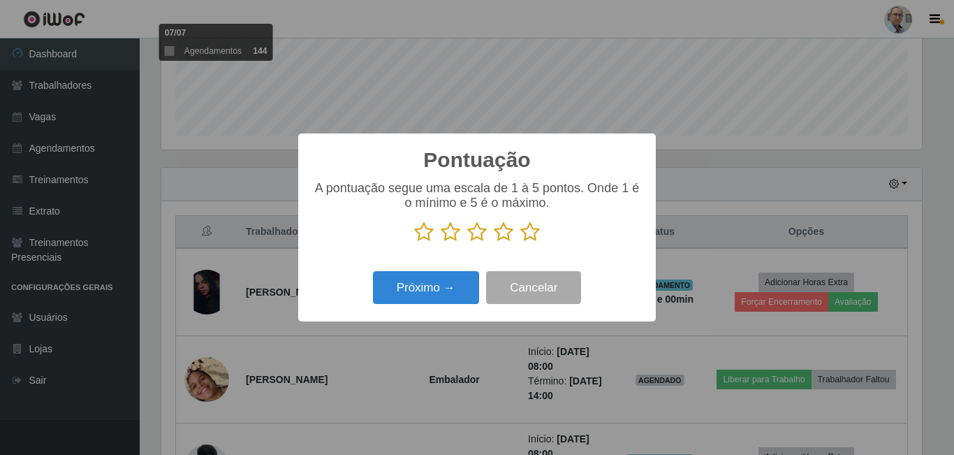
click at [525, 236] on icon at bounding box center [530, 231] width 20 height 21
click at [520, 242] on input "radio" at bounding box center [520, 242] width 0 height 0
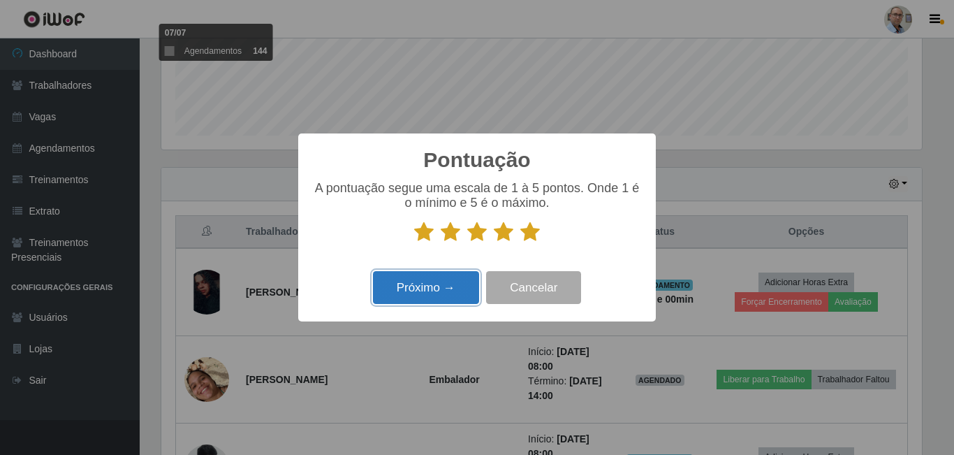
click at [453, 290] on button "Próximo →" at bounding box center [426, 287] width 106 height 33
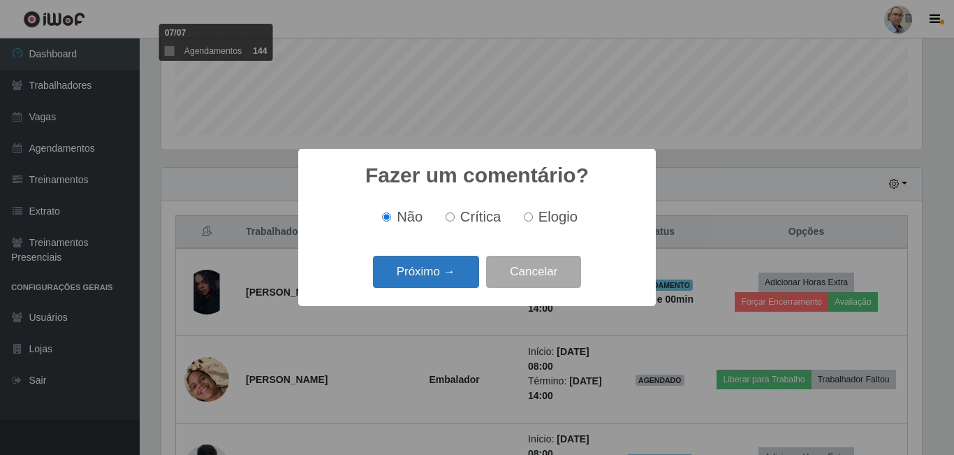
click at [452, 274] on button "Próximo →" at bounding box center [426, 272] width 106 height 33
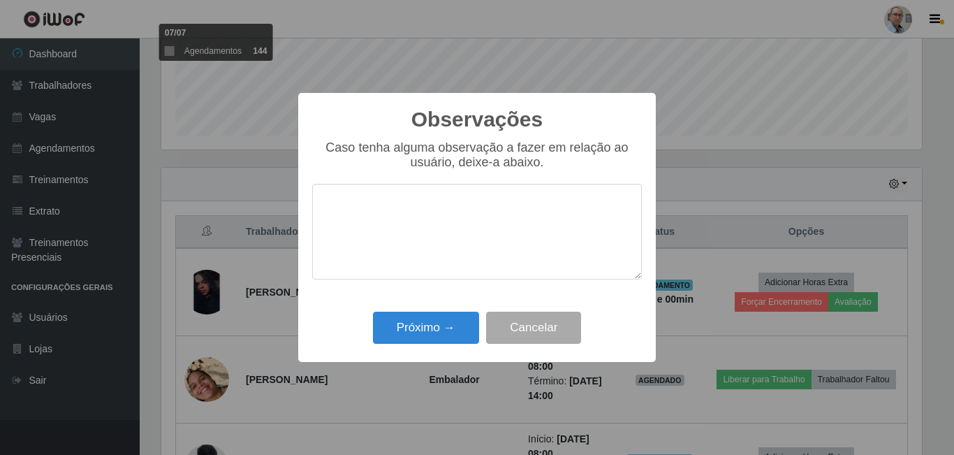
click at [436, 347] on div "Próximo → Cancelar" at bounding box center [477, 327] width 330 height 40
click at [436, 336] on button "Próximo →" at bounding box center [426, 327] width 106 height 33
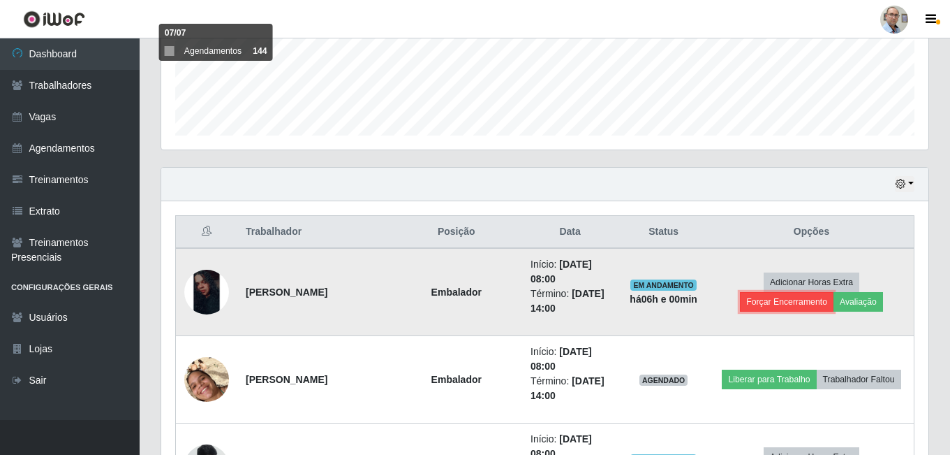
click at [801, 300] on button "Forçar Encerramento" at bounding box center [787, 302] width 94 height 20
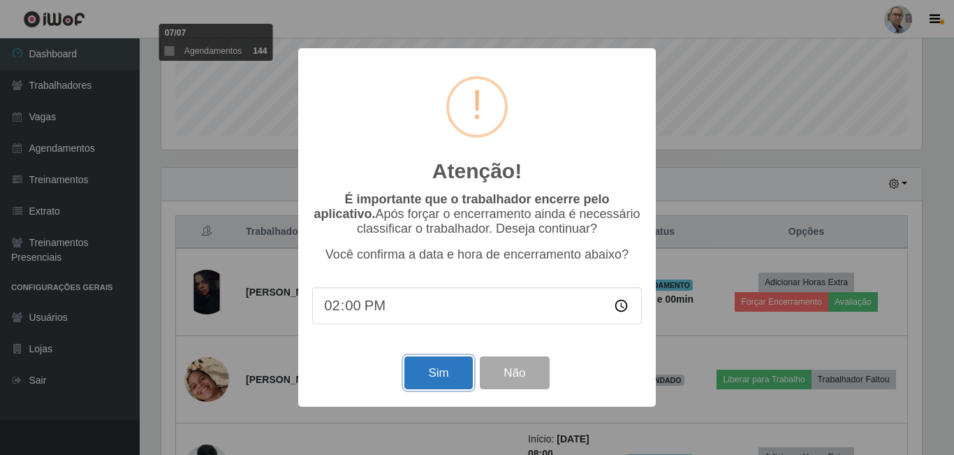
click at [440, 369] on button "Sim" at bounding box center [438, 372] width 68 height 33
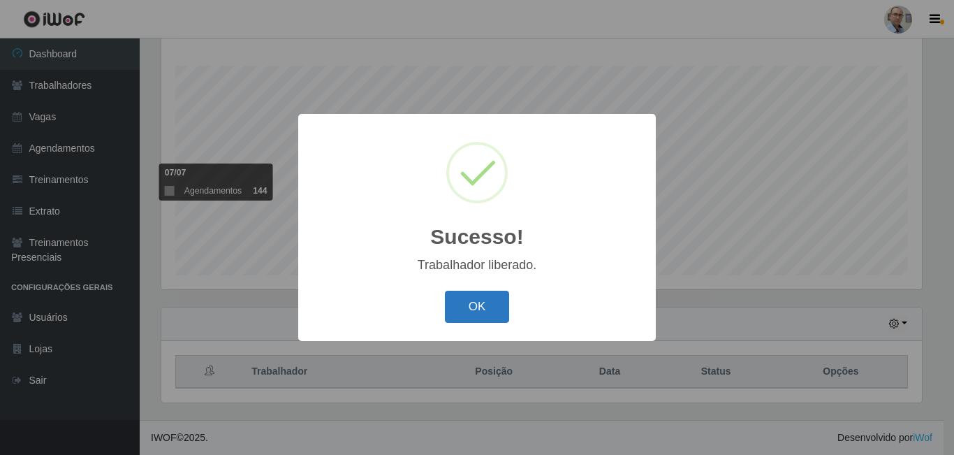
click at [460, 309] on button "OK" at bounding box center [477, 306] width 65 height 33
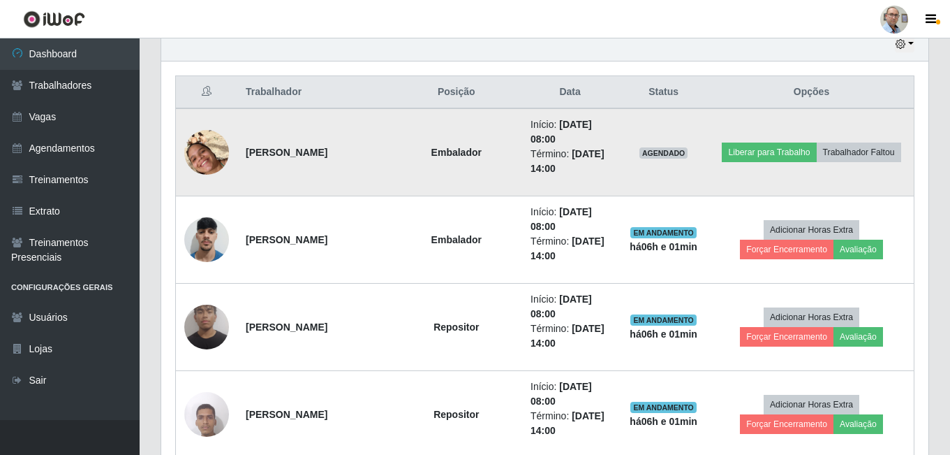
click at [205, 154] on img at bounding box center [206, 152] width 45 height 80
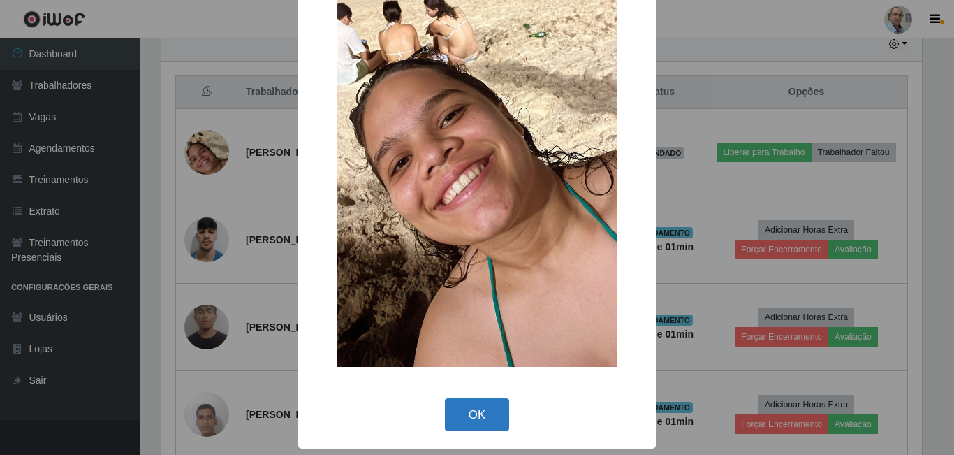
click at [481, 424] on button "OK" at bounding box center [477, 414] width 65 height 33
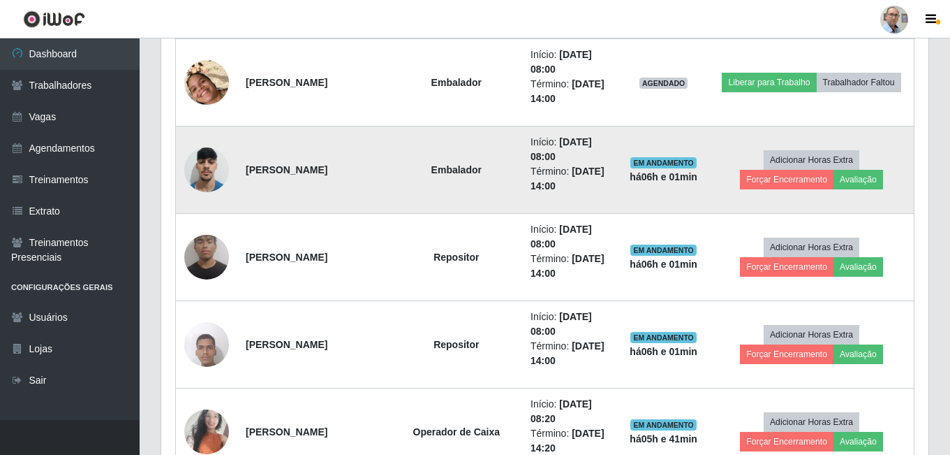
click at [205, 167] on img at bounding box center [206, 169] width 45 height 59
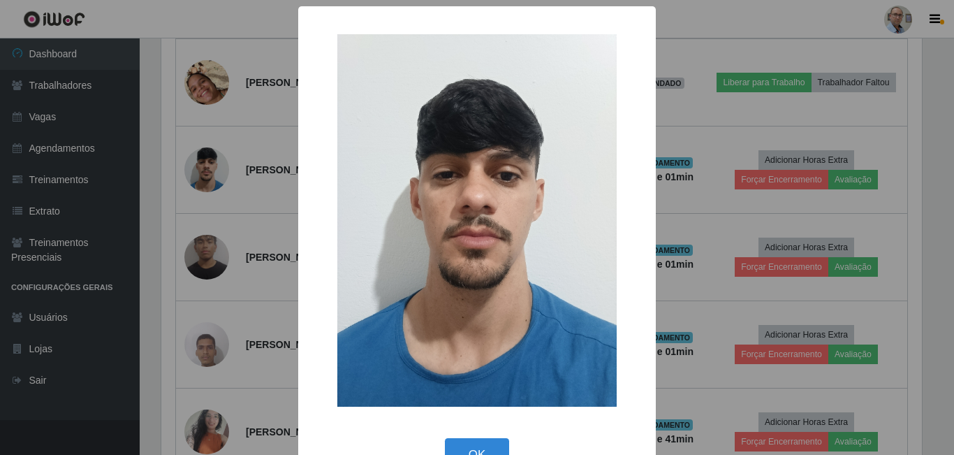
click at [244, 186] on div "× OK Cancel" at bounding box center [477, 227] width 954 height 455
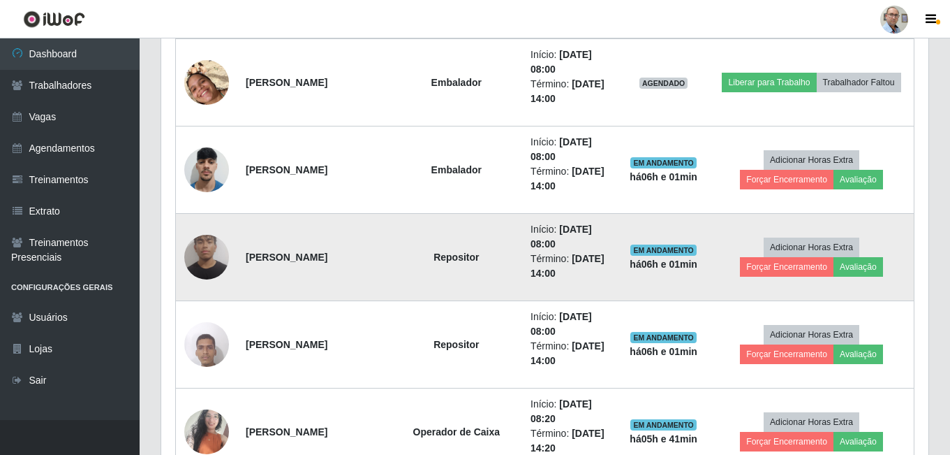
click at [205, 249] on img at bounding box center [206, 257] width 45 height 60
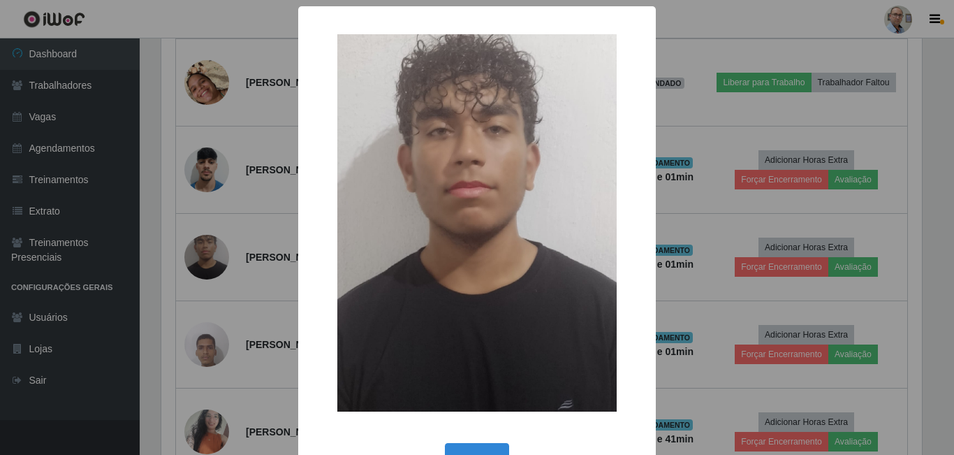
click at [249, 244] on div "× OK Cancel" at bounding box center [477, 227] width 954 height 455
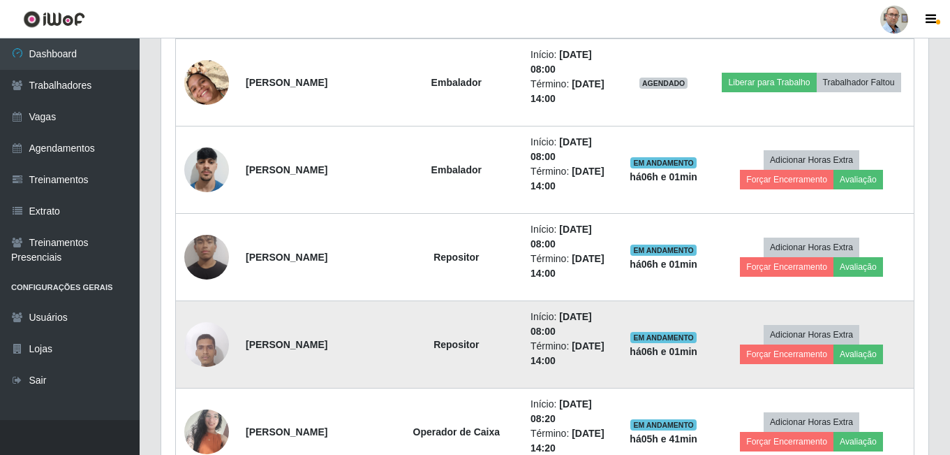
click at [218, 333] on img at bounding box center [206, 343] width 45 height 59
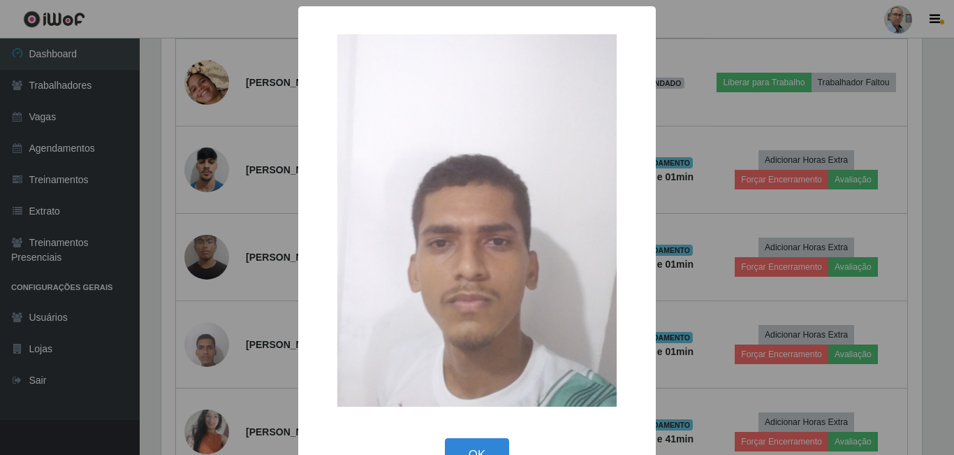
click at [279, 272] on div "× OK Cancel" at bounding box center [477, 227] width 954 height 455
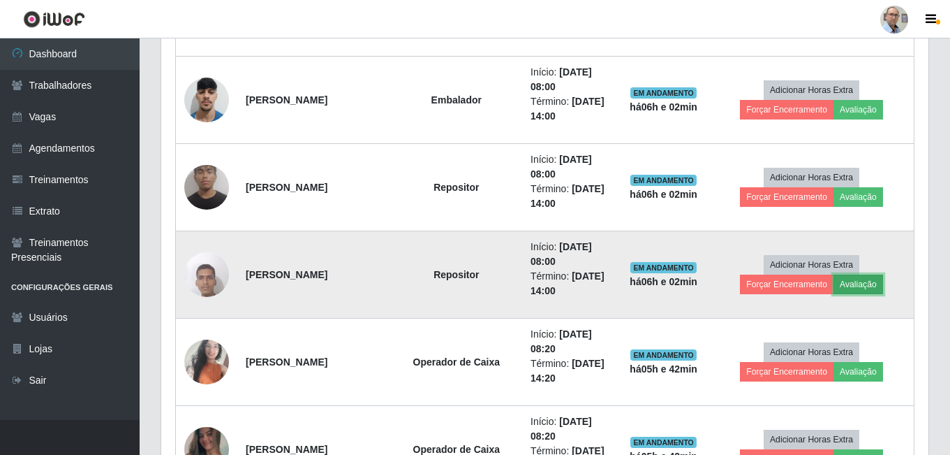
click at [859, 281] on button "Avaliação" at bounding box center [859, 284] width 50 height 20
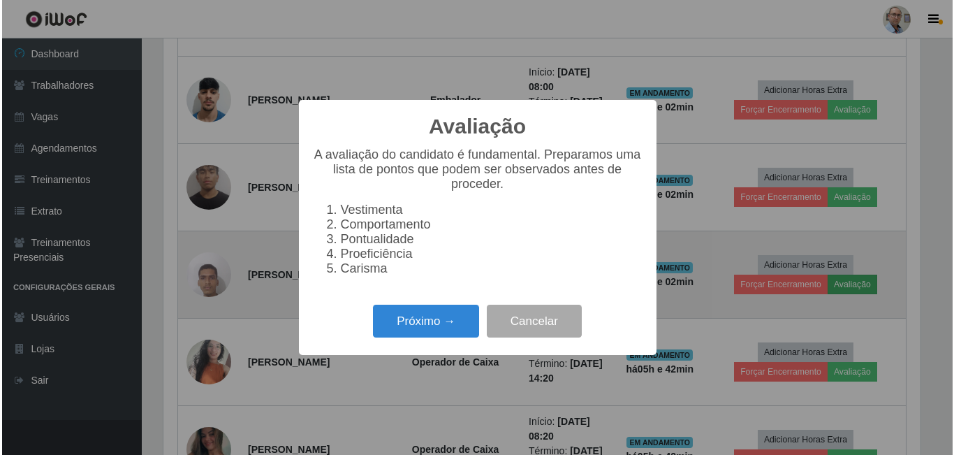
scroll to position [290, 760]
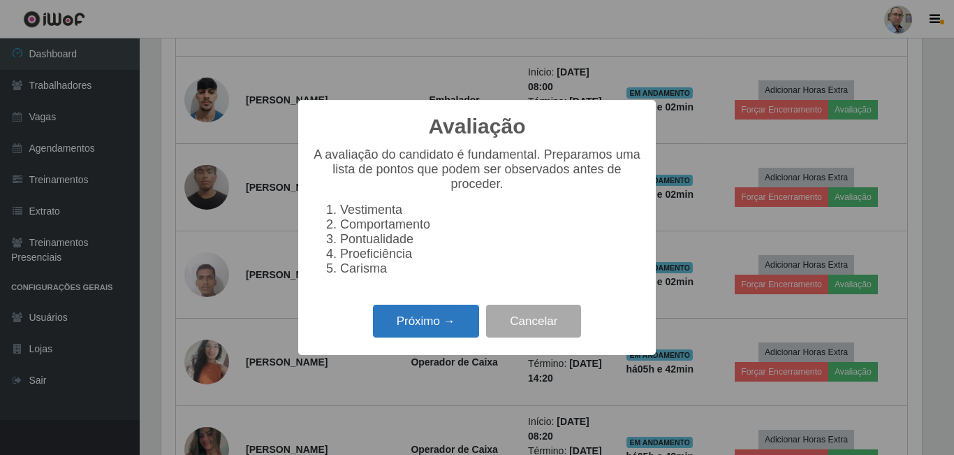
click at [441, 328] on button "Próximo →" at bounding box center [426, 320] width 106 height 33
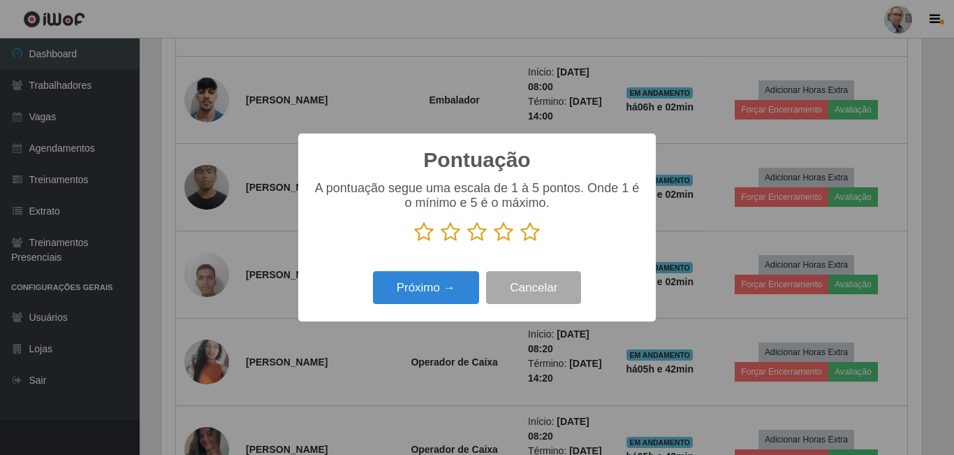
scroll to position [697922, 697451]
click at [527, 235] on icon at bounding box center [530, 231] width 20 height 21
click at [520, 242] on input "radio" at bounding box center [520, 242] width 0 height 0
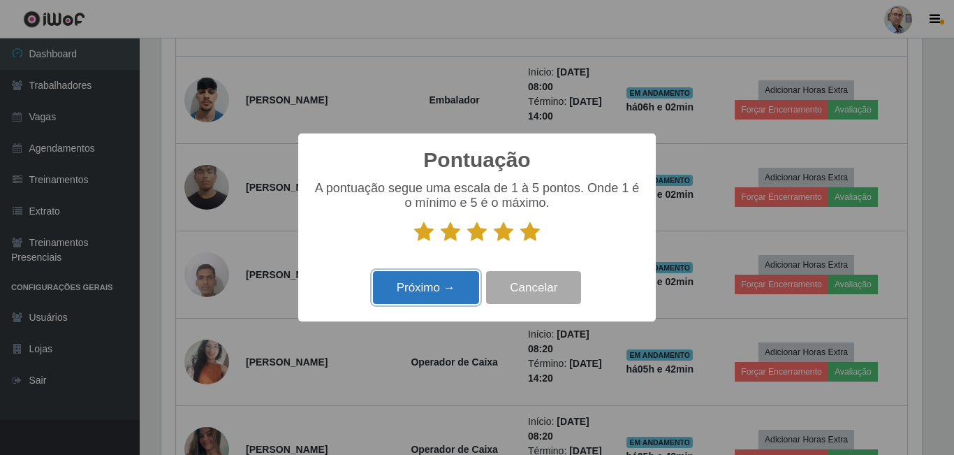
click at [451, 291] on button "Próximo →" at bounding box center [426, 287] width 106 height 33
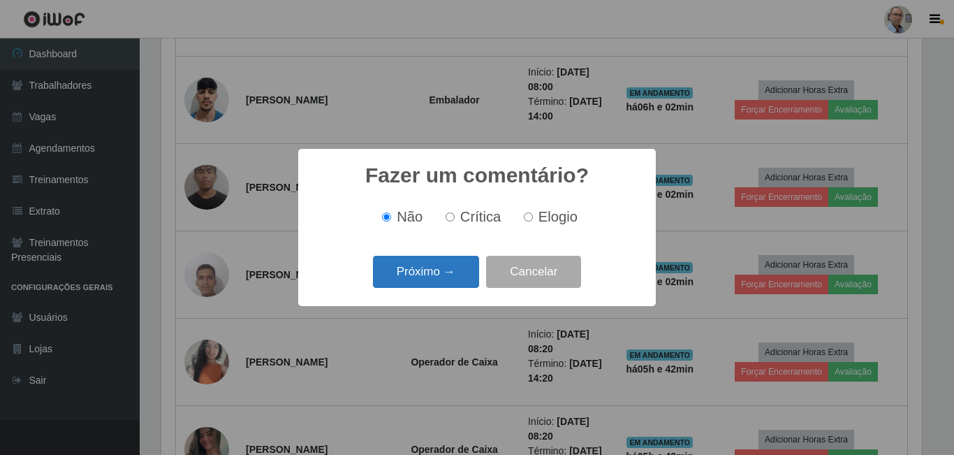
click at [448, 274] on button "Próximo →" at bounding box center [426, 272] width 106 height 33
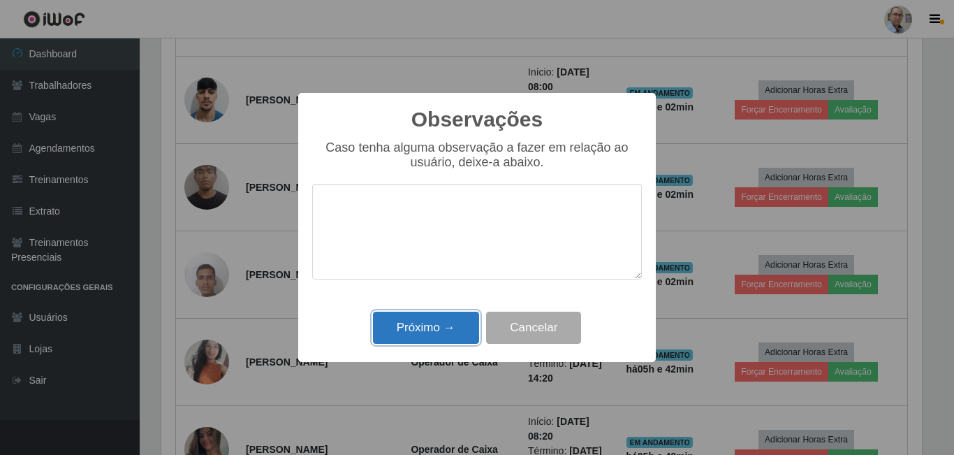
click at [438, 324] on button "Próximo →" at bounding box center [426, 327] width 106 height 33
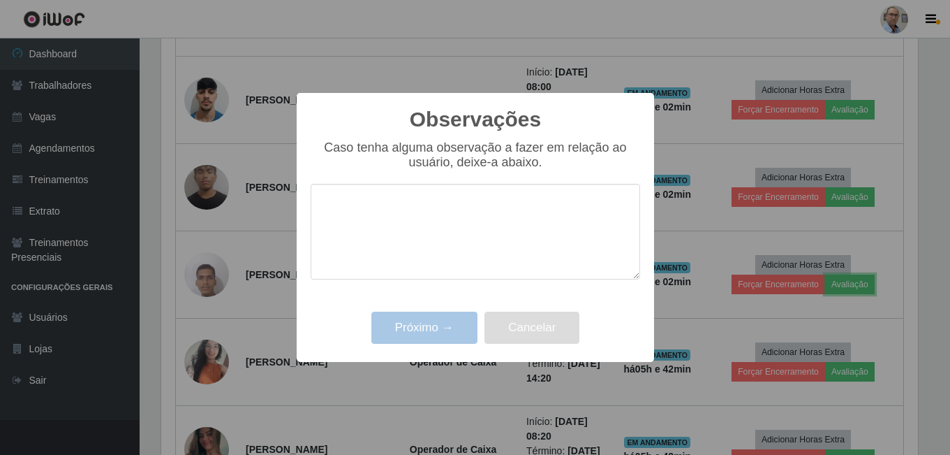
scroll to position [290, 767]
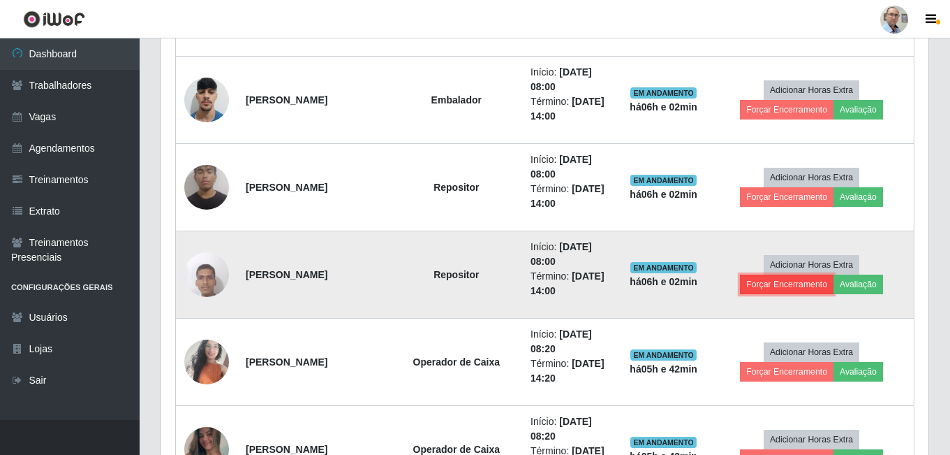
click at [803, 286] on button "Forçar Encerramento" at bounding box center [787, 284] width 94 height 20
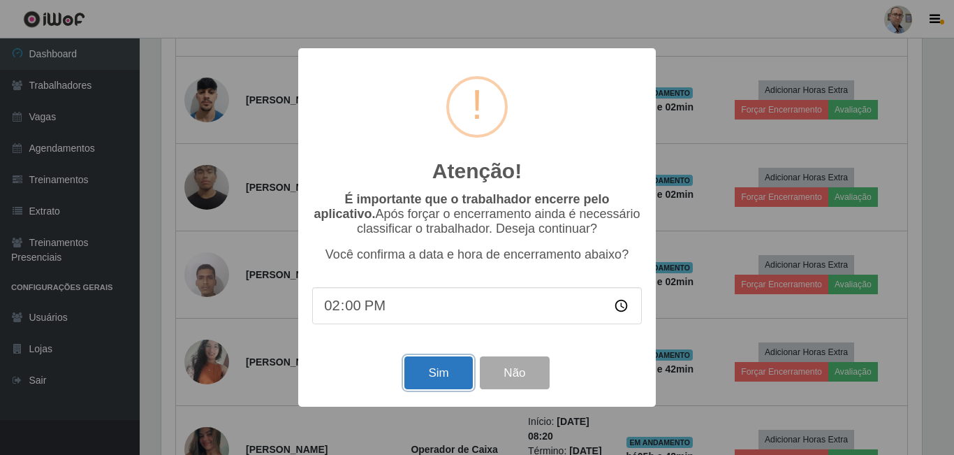
click at [436, 382] on button "Sim" at bounding box center [438, 372] width 68 height 33
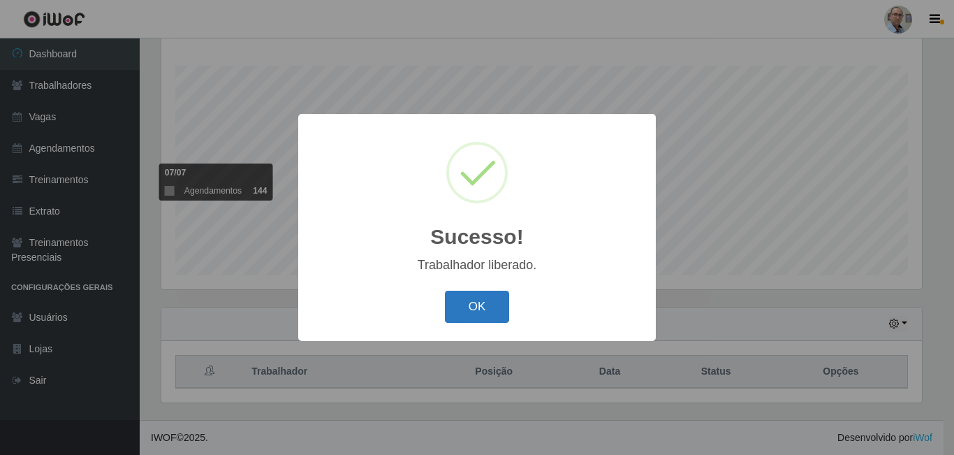
click at [494, 302] on button "OK" at bounding box center [477, 306] width 65 height 33
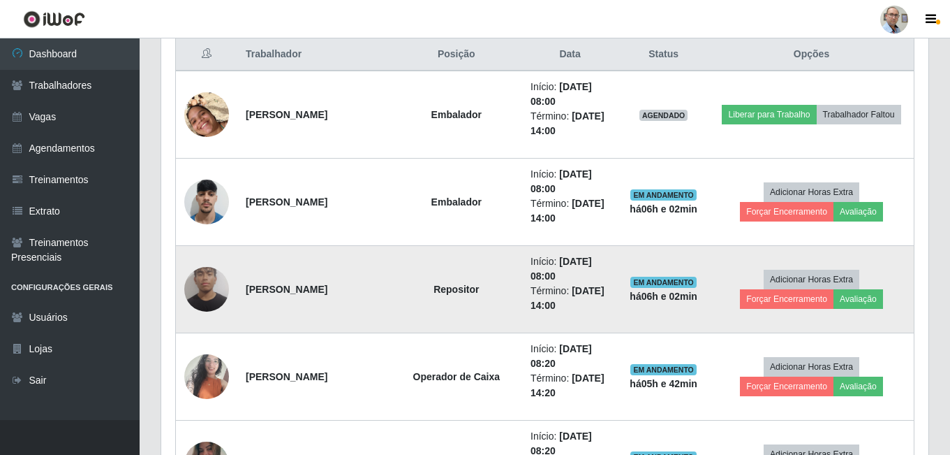
scroll to position [573, 0]
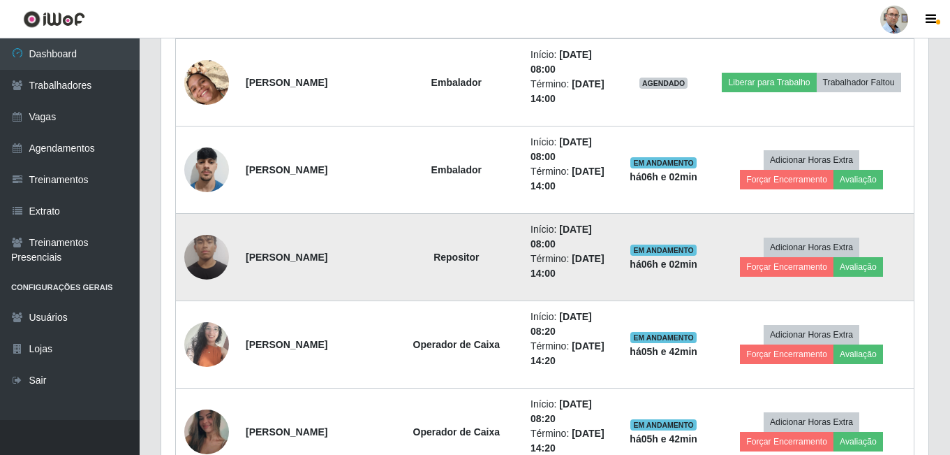
click at [198, 262] on img at bounding box center [206, 257] width 45 height 60
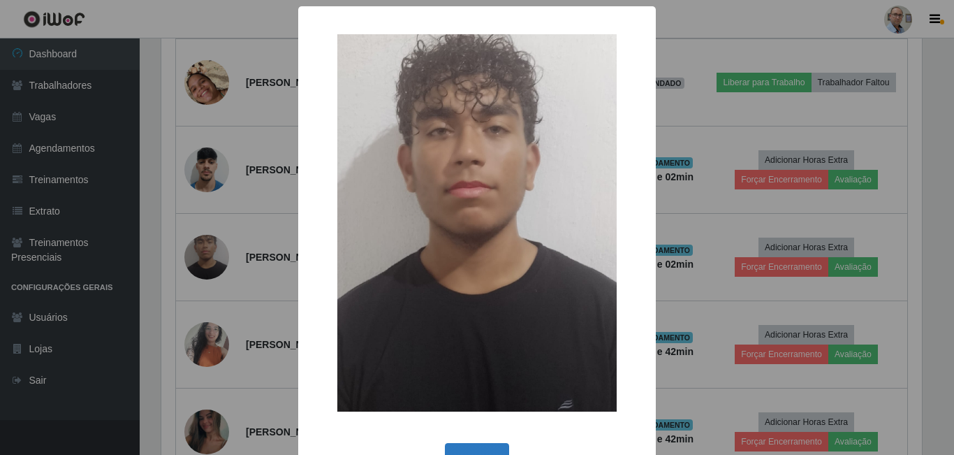
click at [476, 443] on button "OK" at bounding box center [477, 459] width 65 height 33
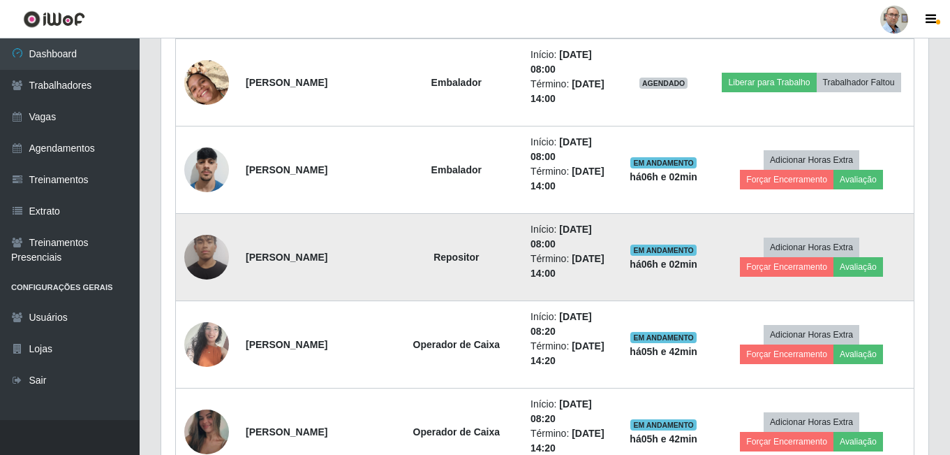
scroll to position [290, 767]
click at [870, 265] on button "Avaliação" at bounding box center [859, 267] width 50 height 20
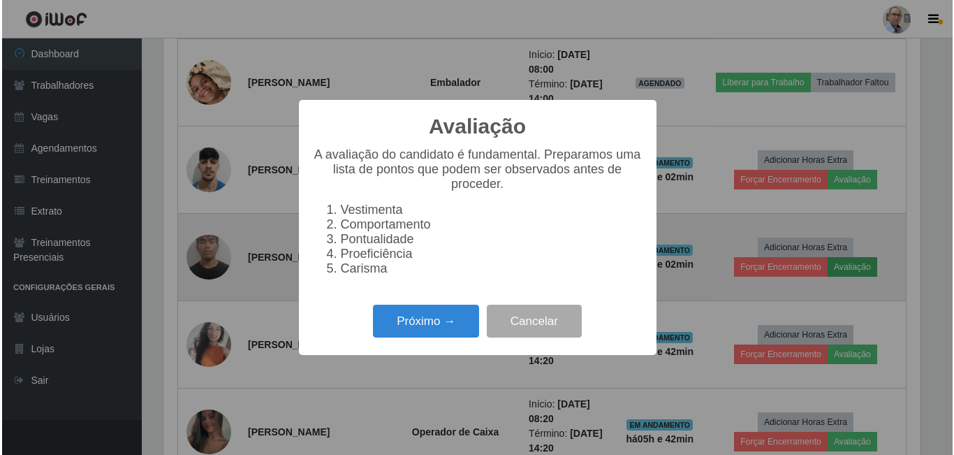
scroll to position [290, 760]
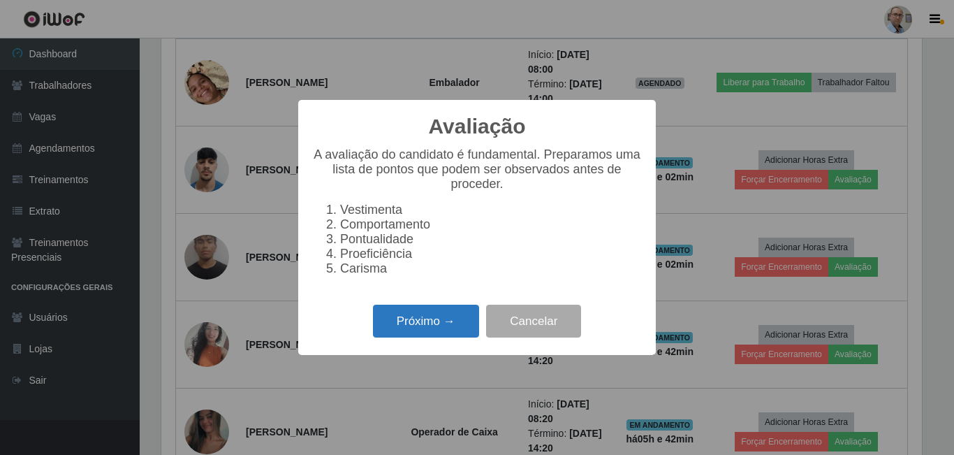
click at [450, 323] on button "Próximo →" at bounding box center [426, 320] width 106 height 33
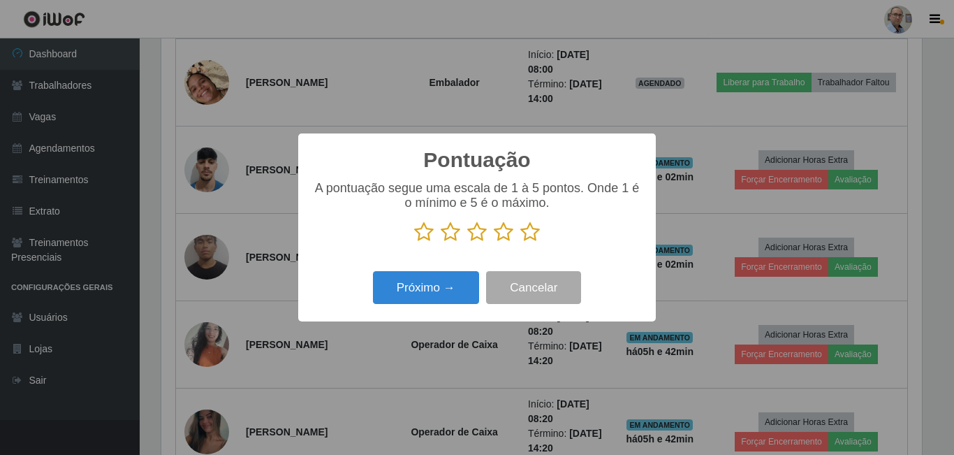
click at [529, 230] on icon at bounding box center [530, 231] width 20 height 21
click at [520, 242] on input "radio" at bounding box center [520, 242] width 0 height 0
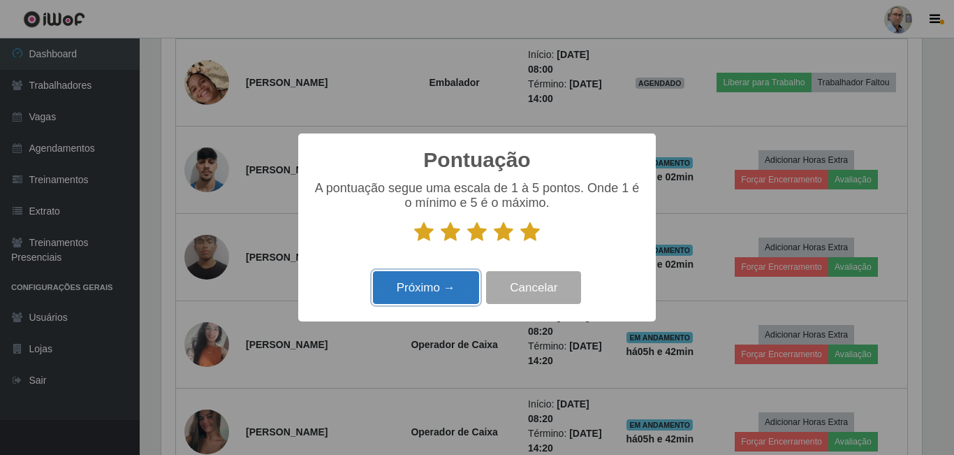
click at [453, 287] on button "Próximo →" at bounding box center [426, 287] width 106 height 33
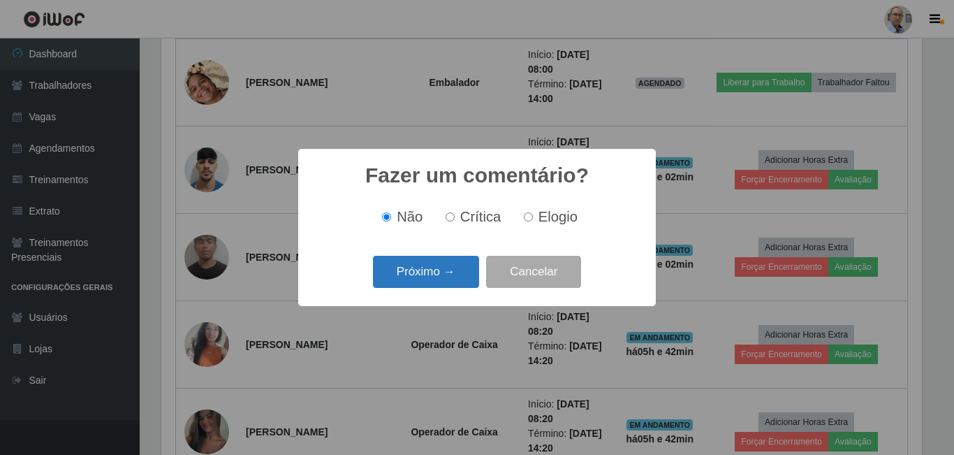
click at [452, 281] on button "Próximo →" at bounding box center [426, 272] width 106 height 33
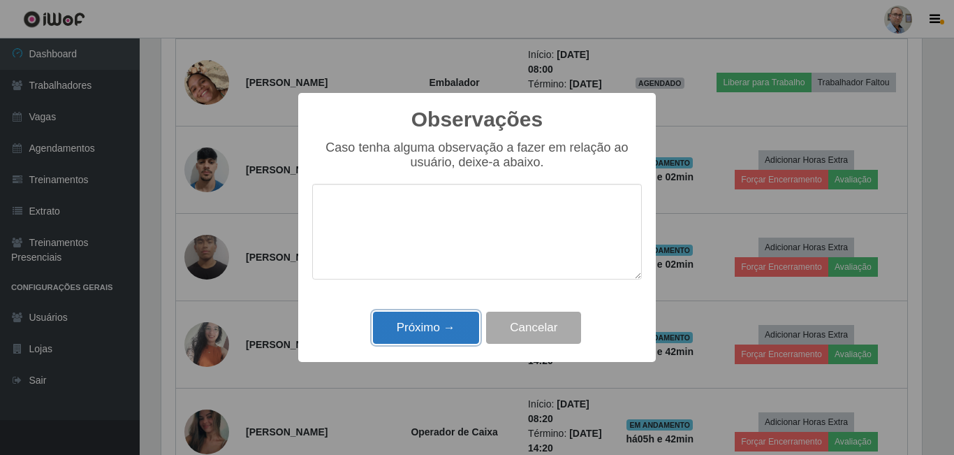
click at [448, 336] on button "Próximo →" at bounding box center [426, 327] width 106 height 33
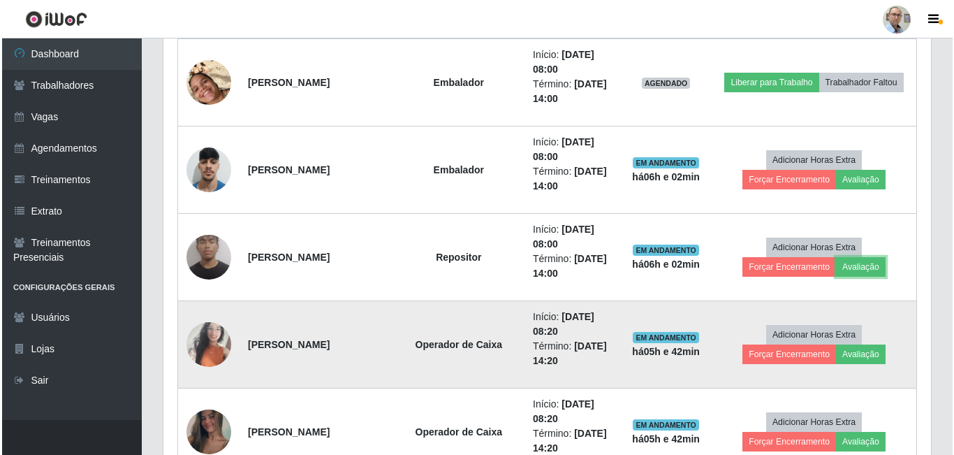
scroll to position [290, 767]
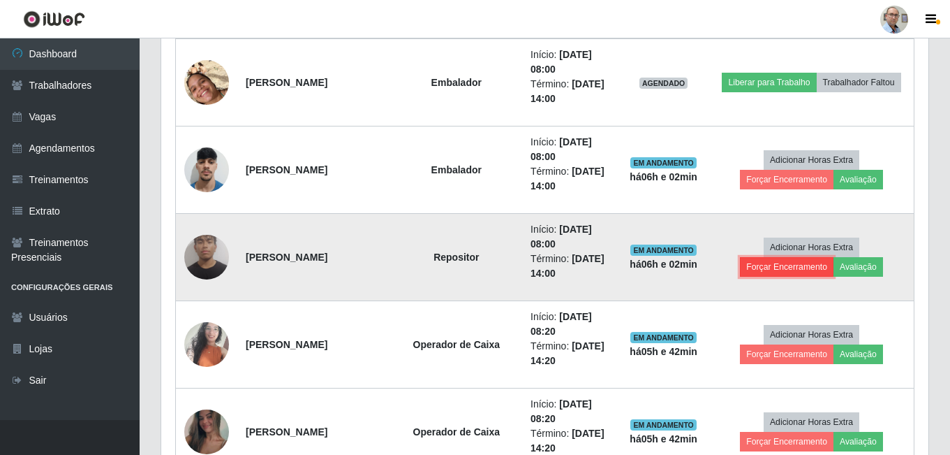
click at [785, 263] on button "Forçar Encerramento" at bounding box center [787, 267] width 94 height 20
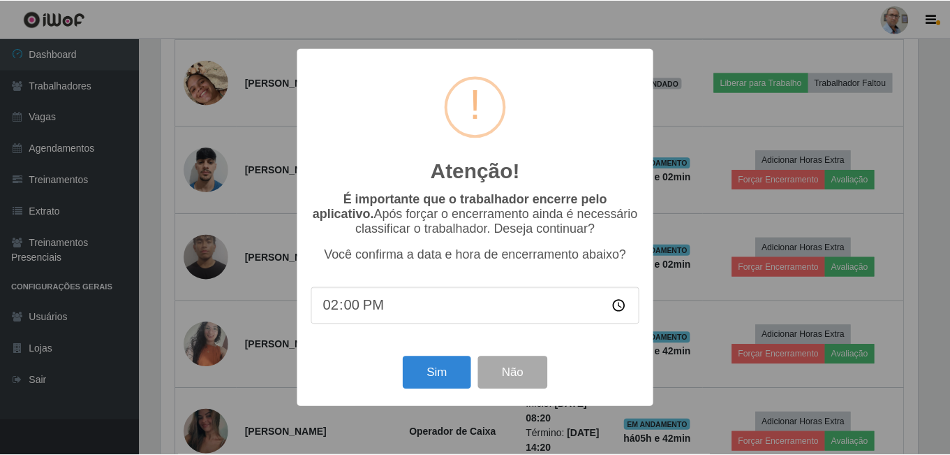
scroll to position [290, 760]
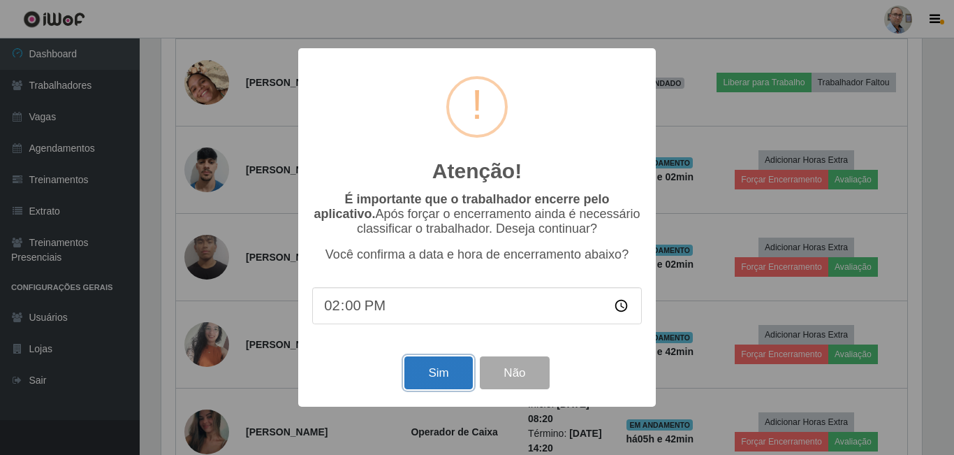
click at [427, 378] on button "Sim" at bounding box center [438, 372] width 68 height 33
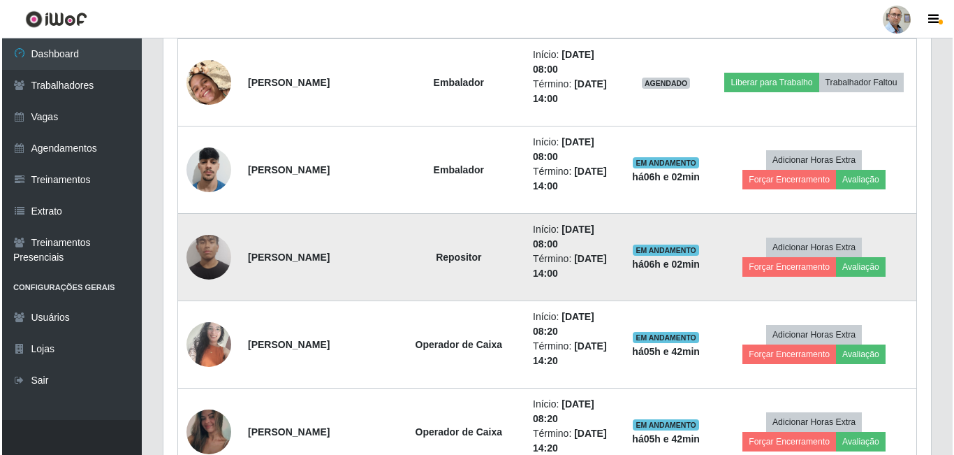
scroll to position [224, 0]
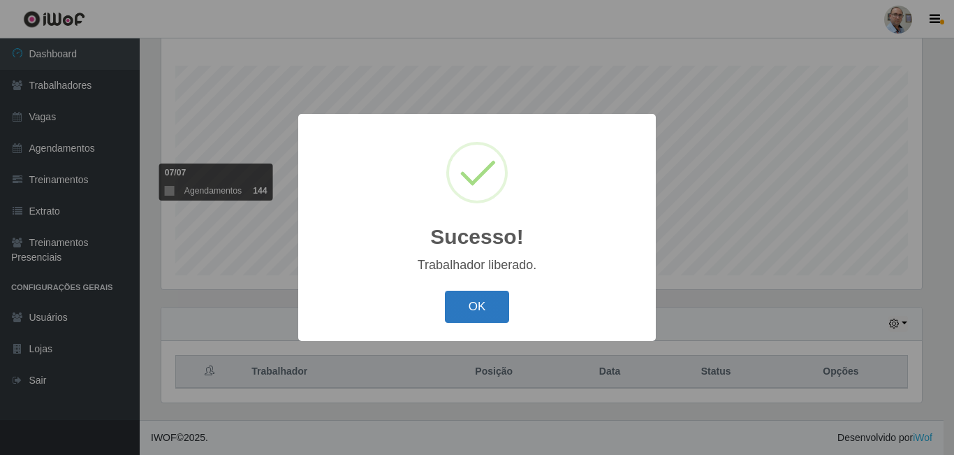
click at [492, 309] on button "OK" at bounding box center [477, 306] width 65 height 33
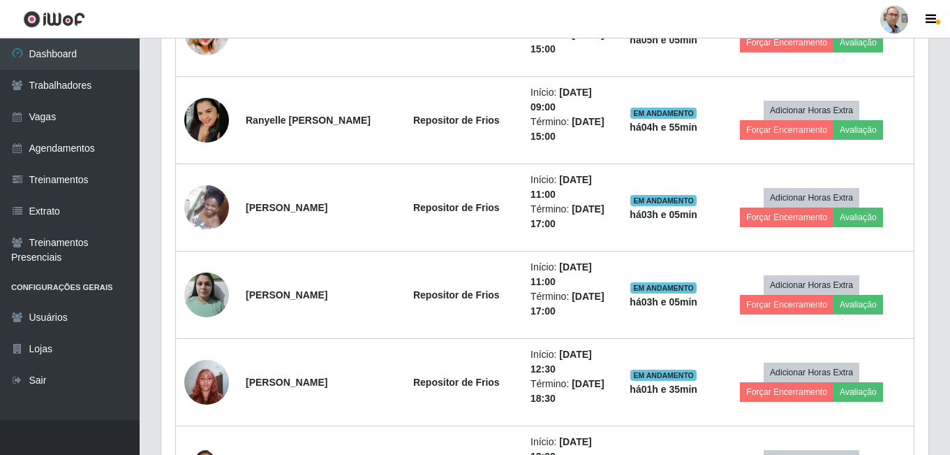
scroll to position [1327, 0]
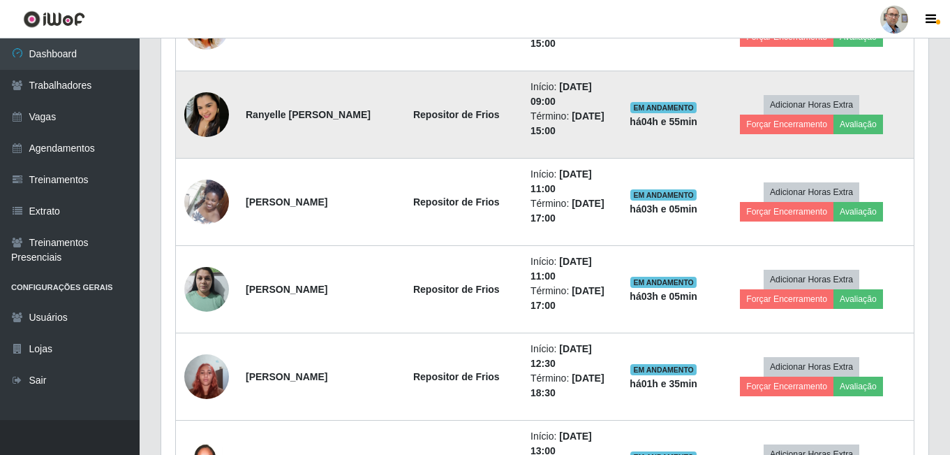
click at [198, 115] on img at bounding box center [206, 114] width 45 height 45
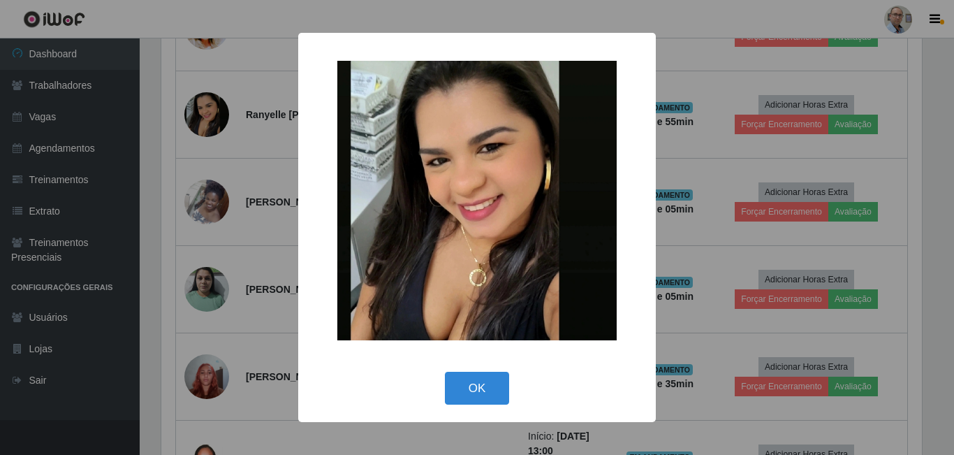
click at [258, 131] on div "× OK Cancel" at bounding box center [477, 227] width 954 height 455
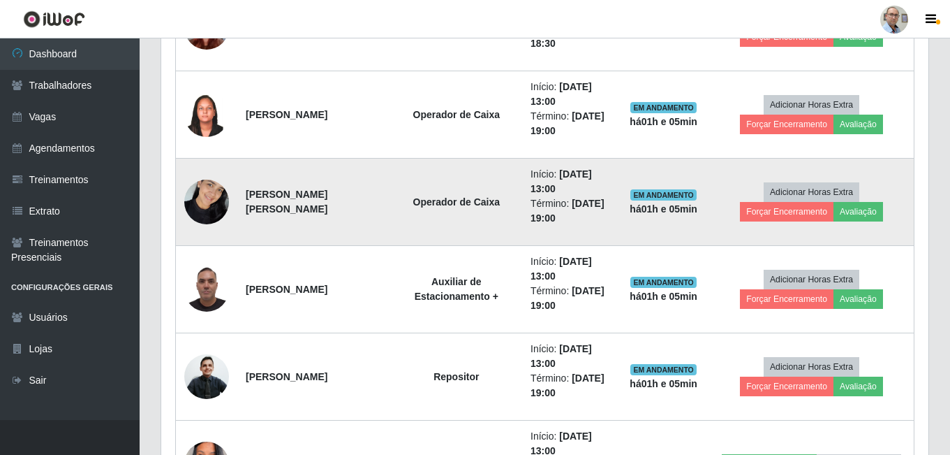
scroll to position [1746, 0]
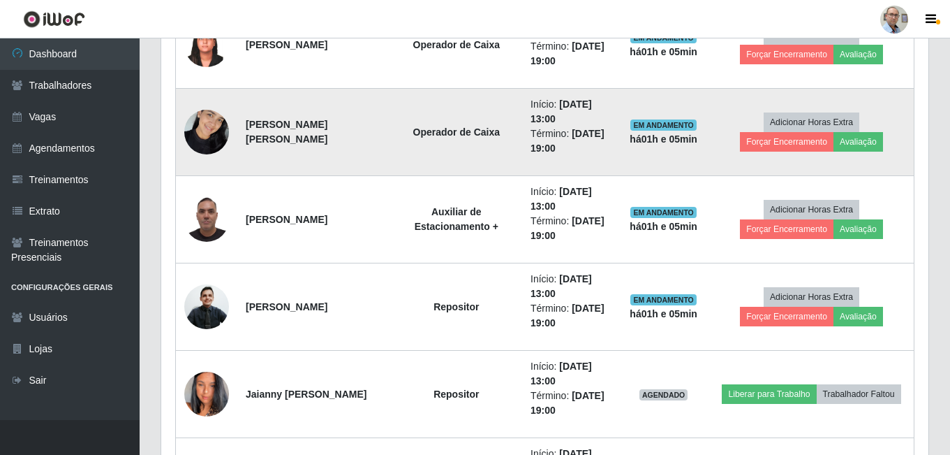
click at [209, 135] on img at bounding box center [206, 131] width 45 height 59
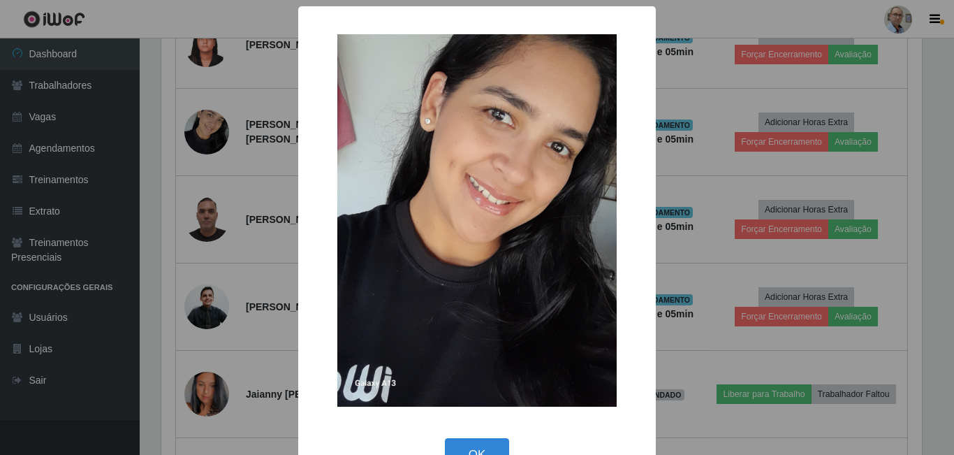
click at [260, 165] on div "× OK Cancel" at bounding box center [477, 227] width 954 height 455
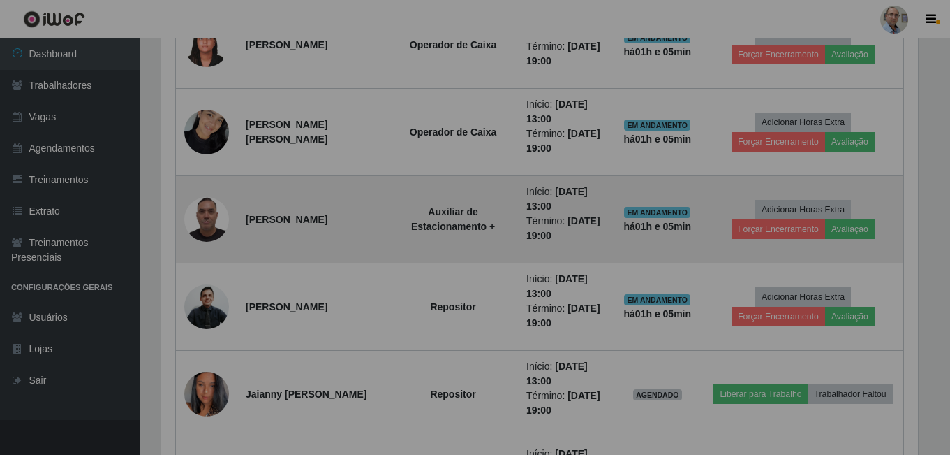
scroll to position [290, 767]
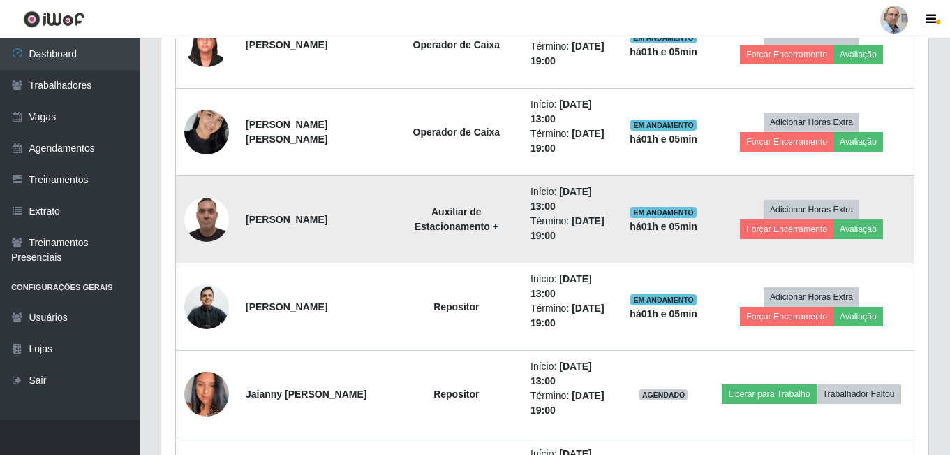
click at [210, 215] on img at bounding box center [206, 218] width 45 height 59
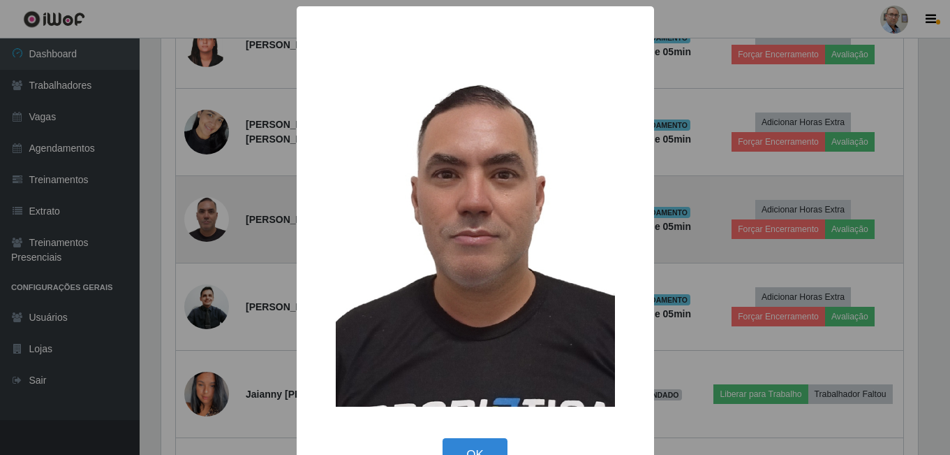
scroll to position [290, 760]
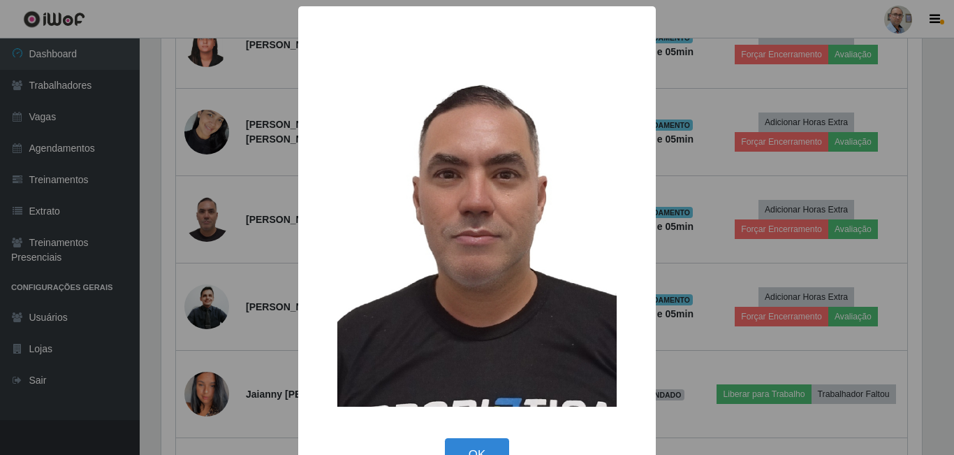
click at [246, 193] on div "× OK Cancel" at bounding box center [477, 227] width 954 height 455
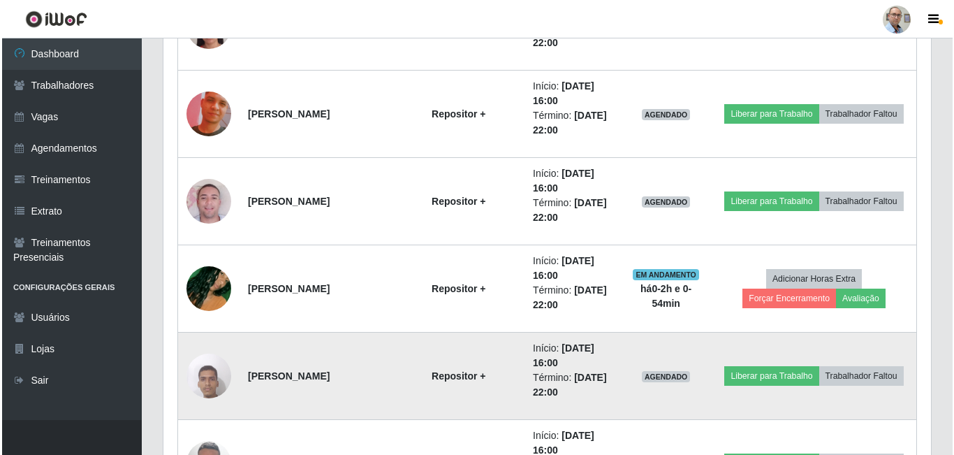
scroll to position [2546, 0]
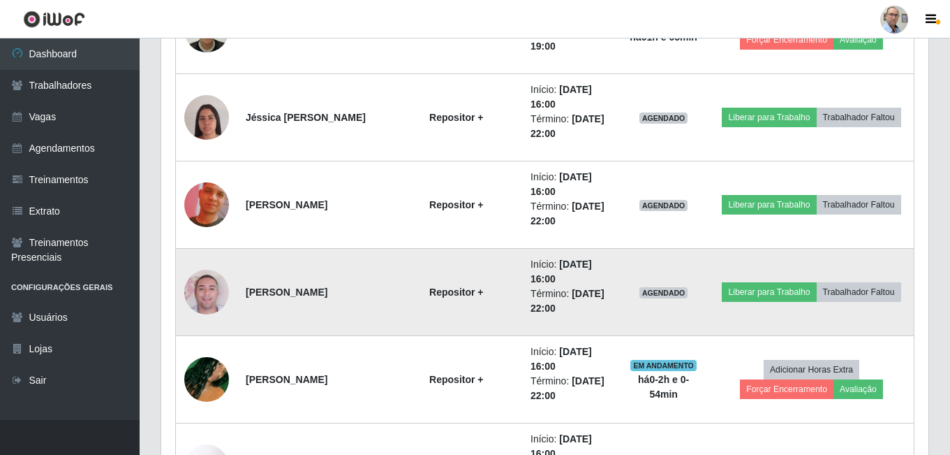
click at [203, 285] on img at bounding box center [206, 292] width 45 height 80
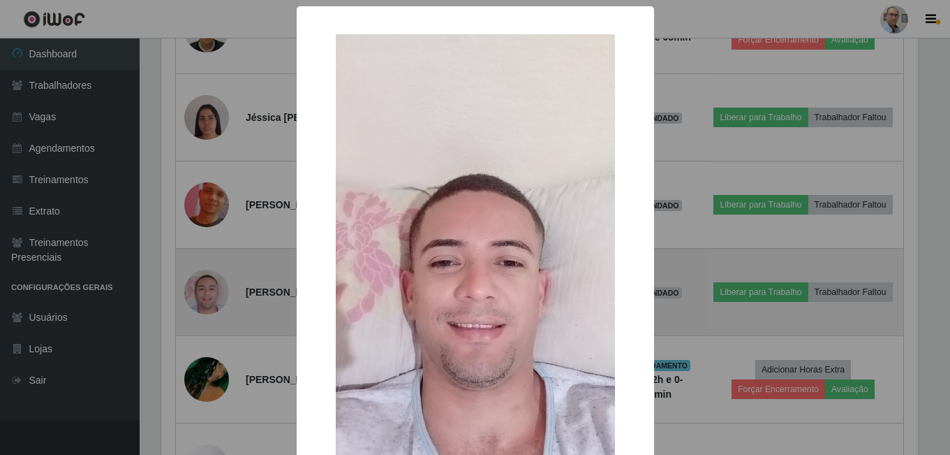
scroll to position [290, 760]
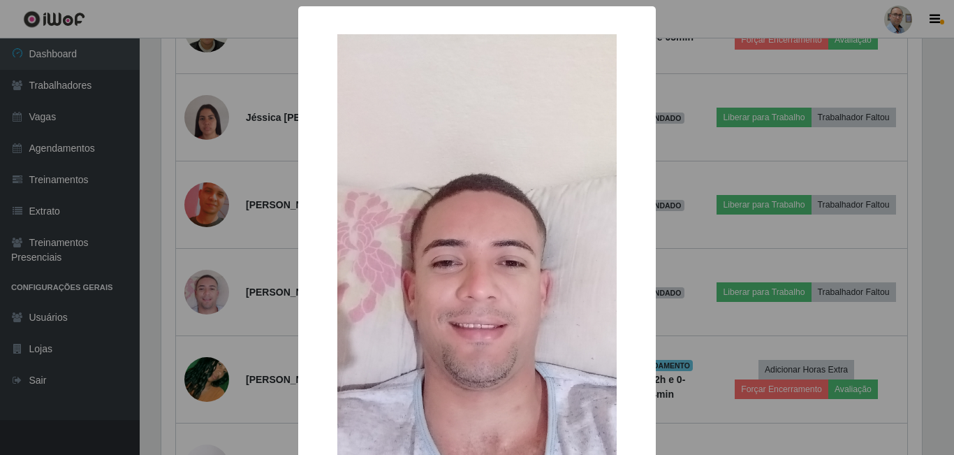
click at [298, 272] on div "× OK Cancel" at bounding box center [476, 309] width 357 height 606
click at [263, 267] on div "× OK Cancel" at bounding box center [477, 227] width 954 height 455
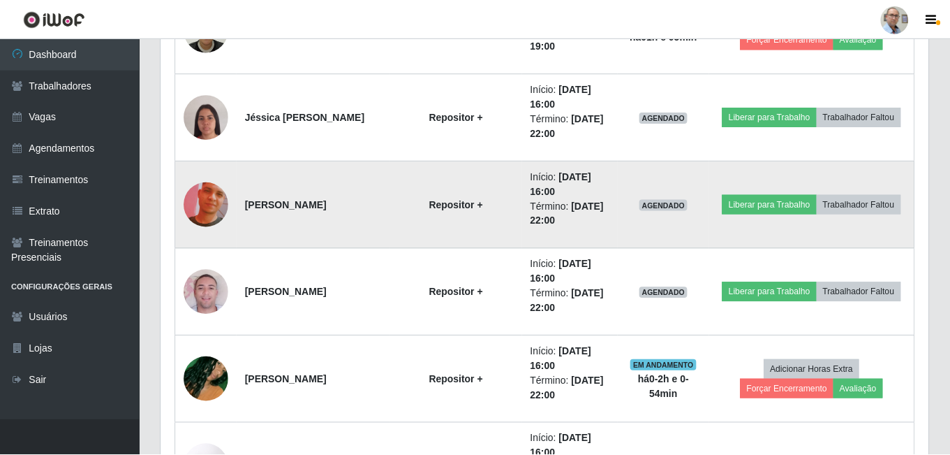
scroll to position [290, 767]
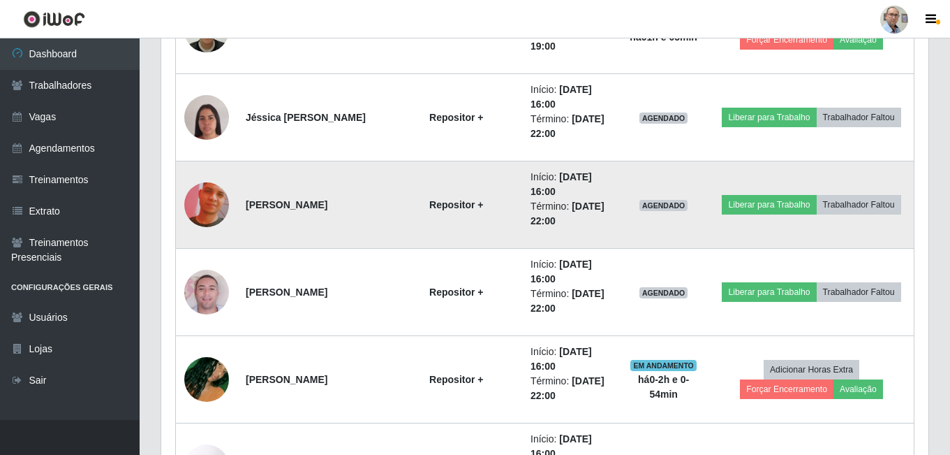
click at [201, 205] on img at bounding box center [206, 205] width 45 height 80
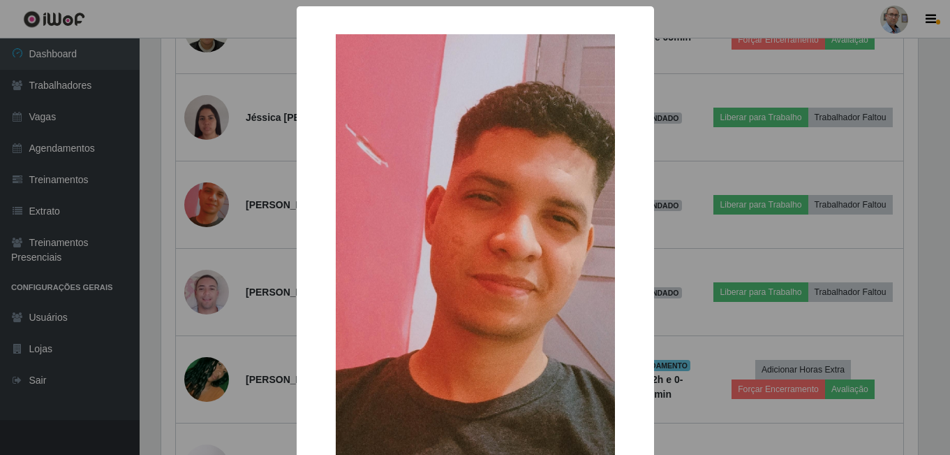
scroll to position [290, 760]
click at [283, 226] on div "× OK Cancel" at bounding box center [477, 227] width 954 height 455
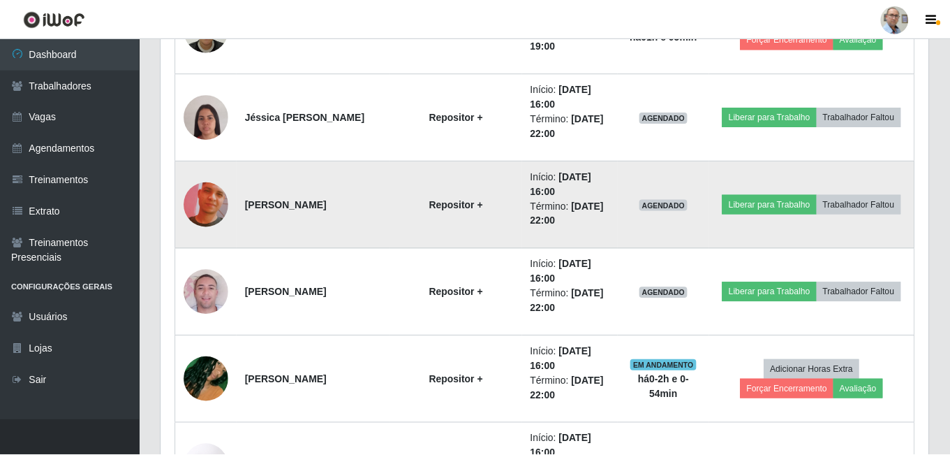
scroll to position [697922, 697444]
